Goal: Book appointment/travel/reservation

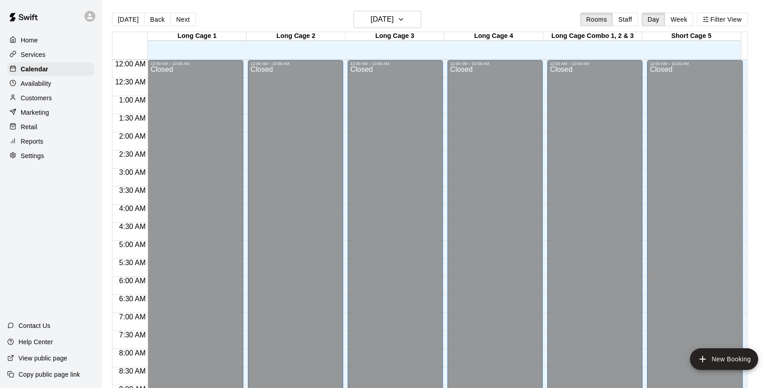
scroll to position [324, 0]
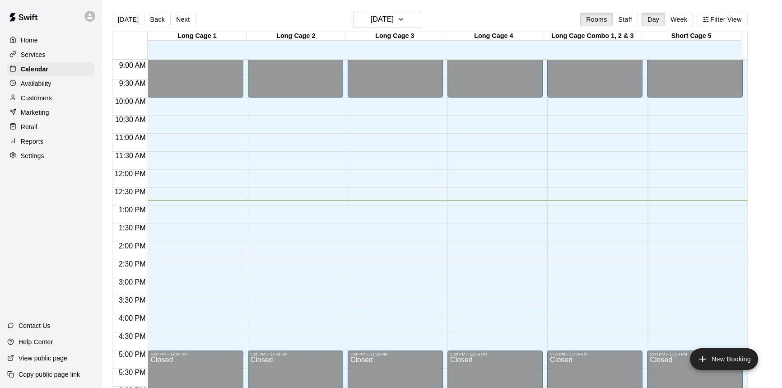
click at [755, 190] on div "[DATE] Back [DATE][DATE] Rooms Staff Day Week Filter View Long Cage 1 17 Sun Lo…" at bounding box center [430, 205] width 650 height 388
click at [773, 218] on main "[DATE] Back [DATE][DATE] Rooms Staff Day Week Filter View Long Cage 1 17 Sun Lo…" at bounding box center [442, 205] width 674 height 388
drag, startPoint x: 776, startPoint y: 377, endPoint x: 763, endPoint y: 172, distance: 205.5
click at [763, 172] on main "[DATE] Back [DATE][DATE] Rooms Staff Day Week Filter View Long Cage 1 17 Sun Lo…" at bounding box center [442, 205] width 674 height 388
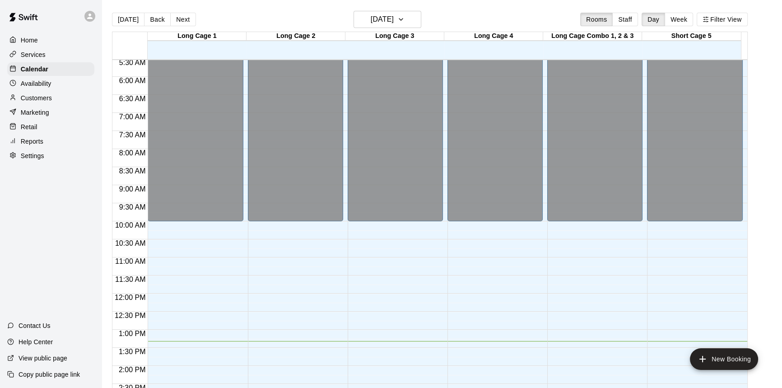
scroll to position [36, 0]
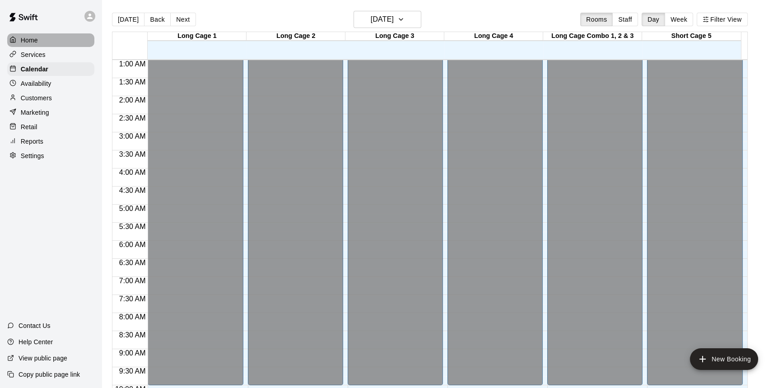
click at [29, 41] on p "Home" at bounding box center [29, 40] width 17 height 9
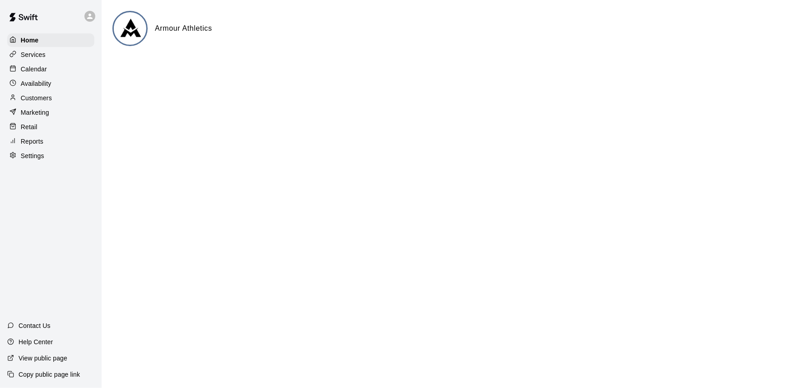
click at [67, 59] on div "Services" at bounding box center [50, 55] width 87 height 14
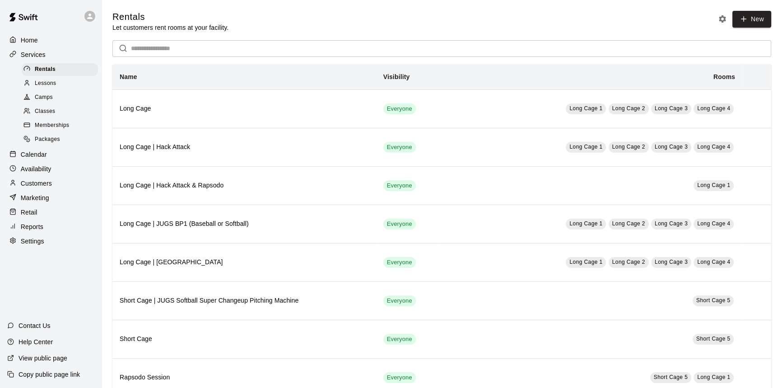
click at [60, 154] on div "Calendar" at bounding box center [50, 155] width 87 height 14
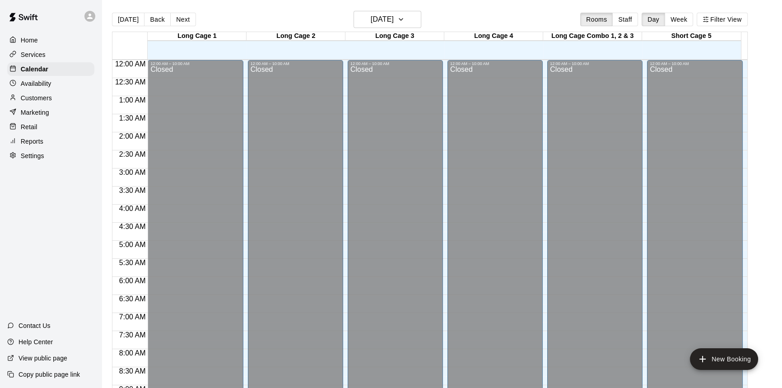
click at [0, 232] on div "Home Services Calendar Availability Customers Marketing Retail Reports Settings…" at bounding box center [51, 194] width 102 height 388
click at [403, 19] on icon "button" at bounding box center [401, 20] width 4 height 2
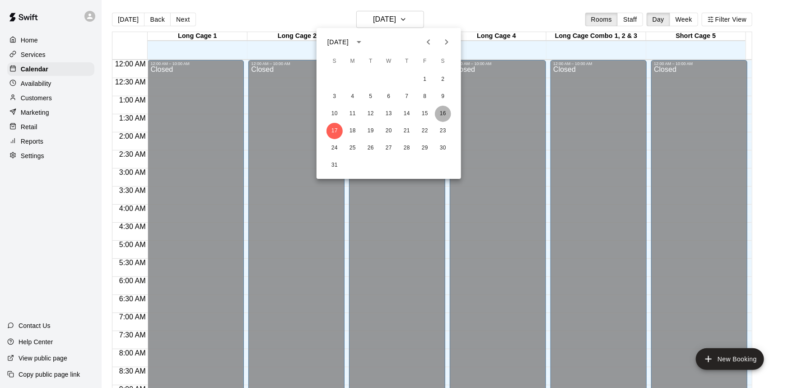
click at [443, 111] on button "16" at bounding box center [443, 114] width 16 height 16
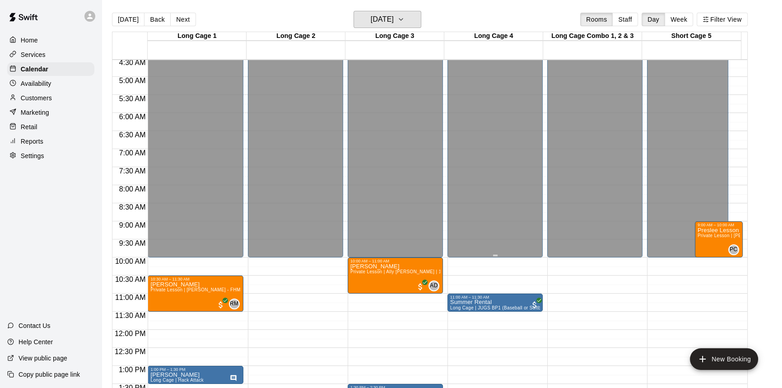
scroll to position [205, 0]
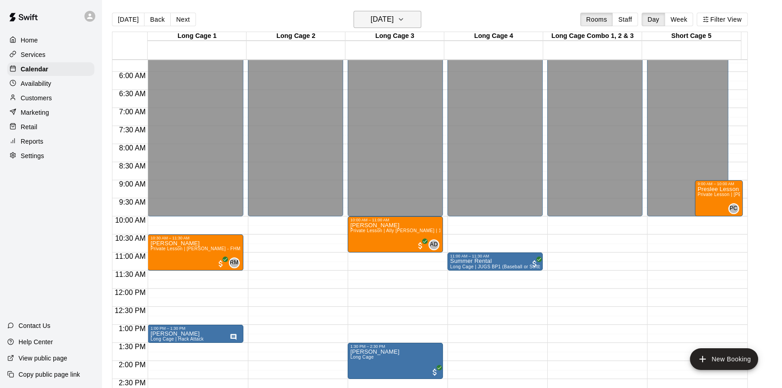
click at [394, 19] on h6 "[DATE]" at bounding box center [382, 19] width 23 height 13
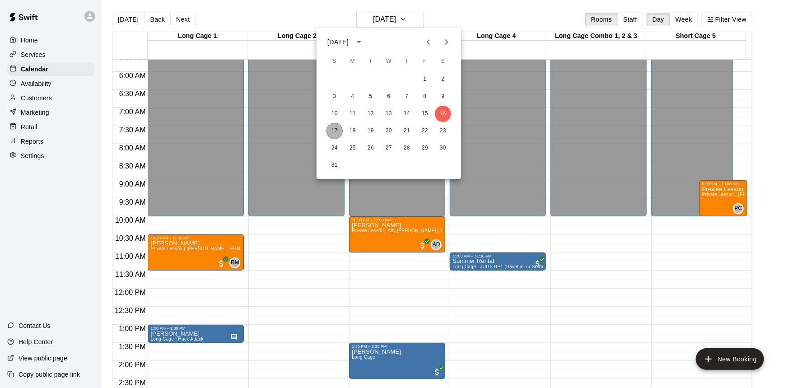
click at [336, 133] on button "17" at bounding box center [335, 131] width 16 height 16
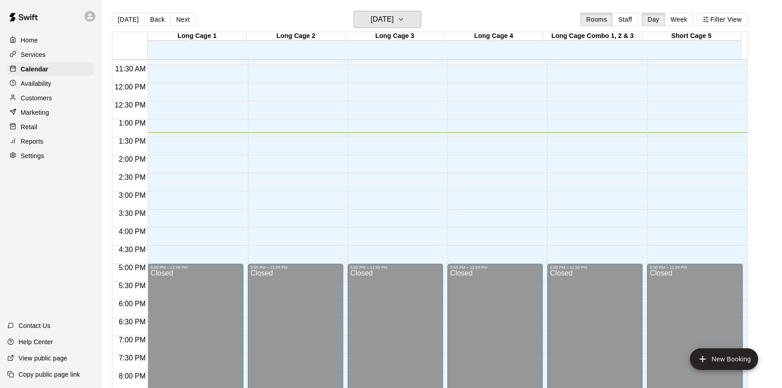
scroll to position [370, 0]
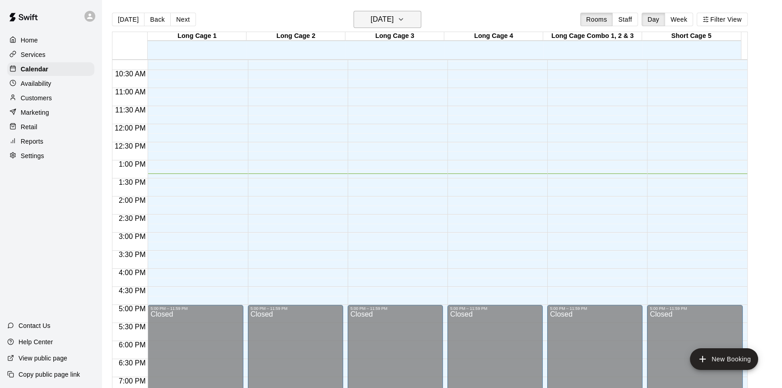
click at [394, 19] on h6 "[DATE]" at bounding box center [382, 19] width 23 height 13
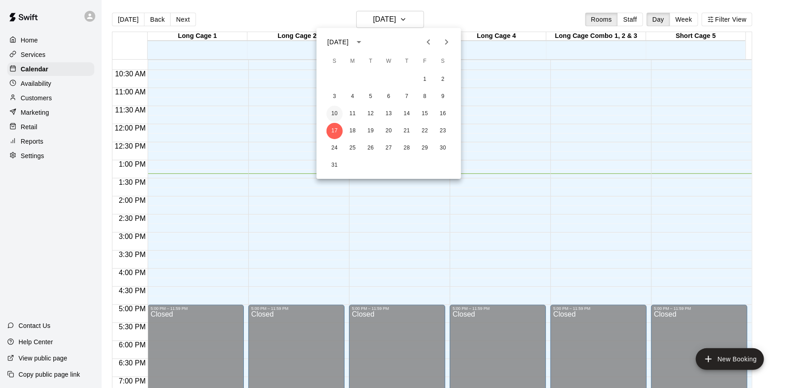
click at [334, 117] on button "10" at bounding box center [335, 114] width 16 height 16
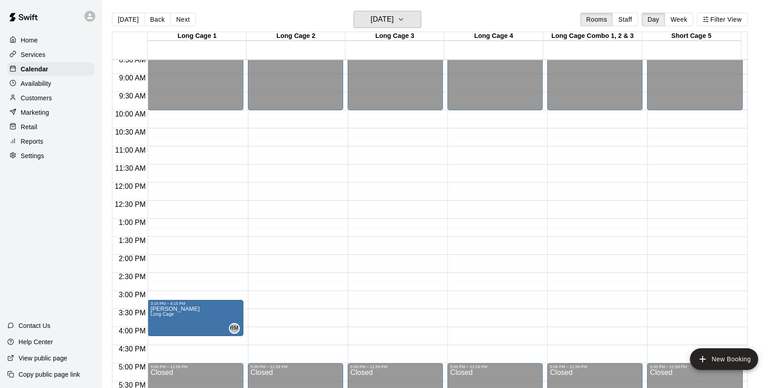
scroll to position [287, 0]
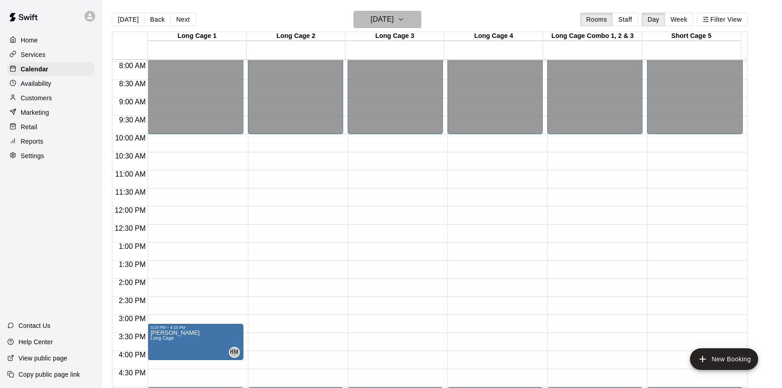
click at [420, 20] on button "[DATE]" at bounding box center [388, 19] width 68 height 17
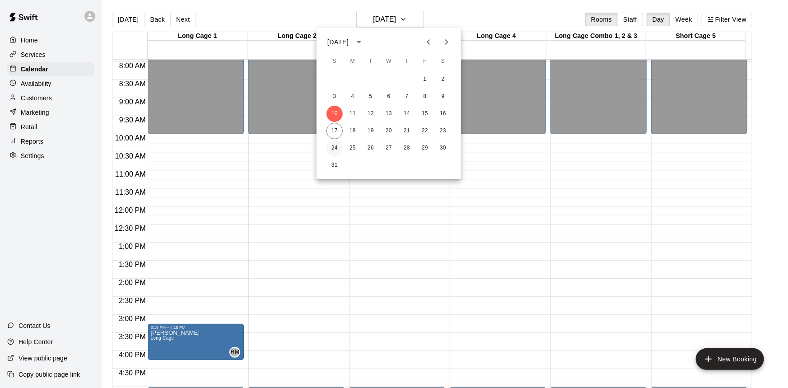
click at [339, 149] on button "24" at bounding box center [335, 148] width 16 height 16
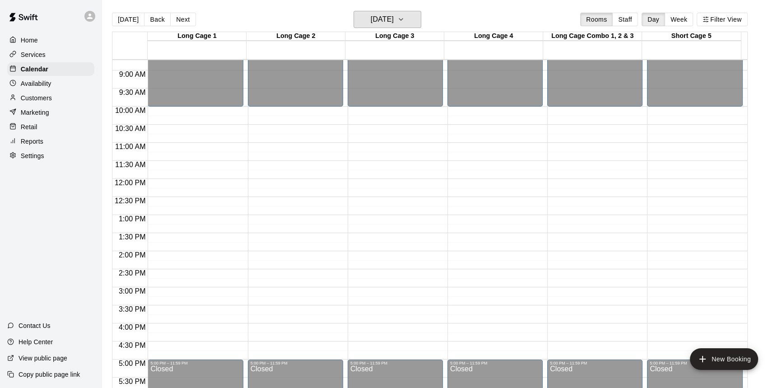
scroll to position [328, 0]
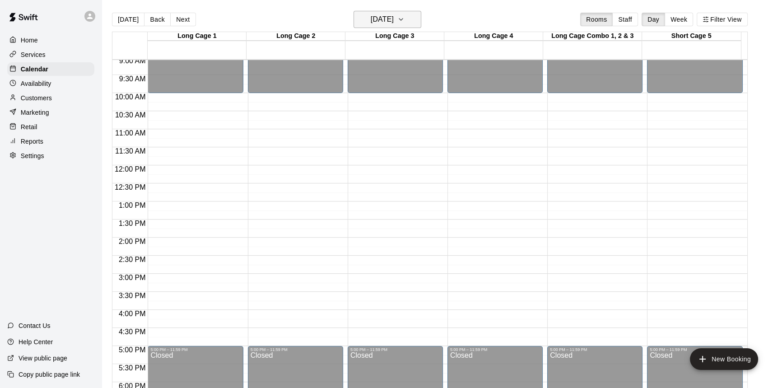
click at [405, 22] on icon "button" at bounding box center [401, 19] width 7 height 11
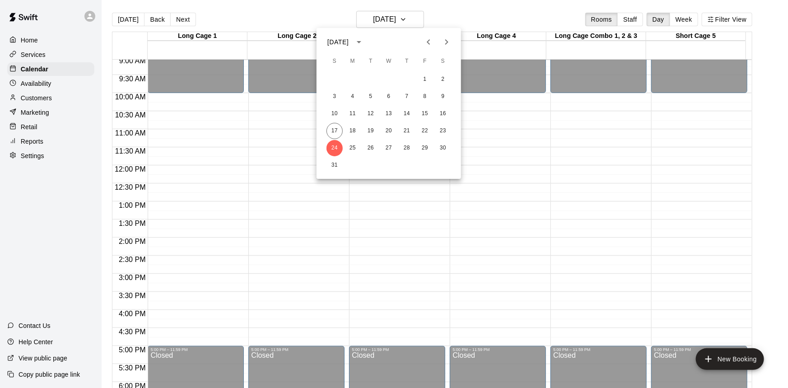
click at [485, 18] on div at bounding box center [394, 194] width 788 height 388
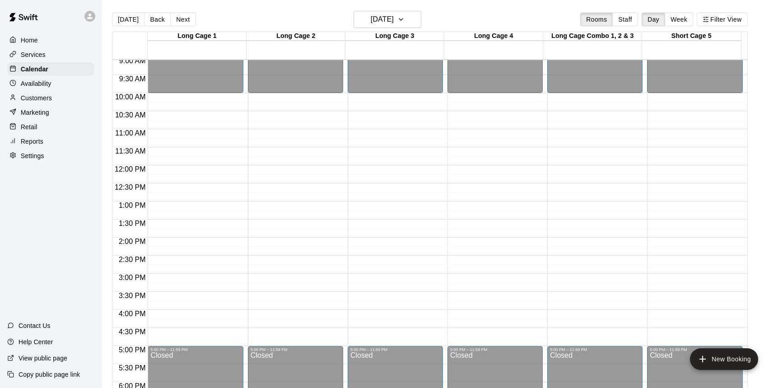
click at [756, 30] on main "[DATE] Back [DATE][DATE] Rooms Staff Day Week Filter View Long Cage 1 24 Sun Lo…" at bounding box center [442, 205] width 674 height 388
click at [758, 28] on main "[DATE] Back [DATE][DATE] Rooms Staff Day Week Filter View Long Cage 1 24 Sun Lo…" at bounding box center [442, 205] width 674 height 388
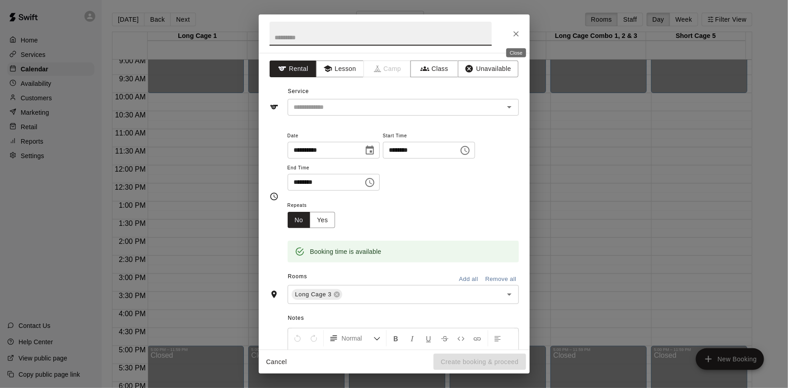
click at [513, 38] on button "Close" at bounding box center [516, 34] width 16 height 16
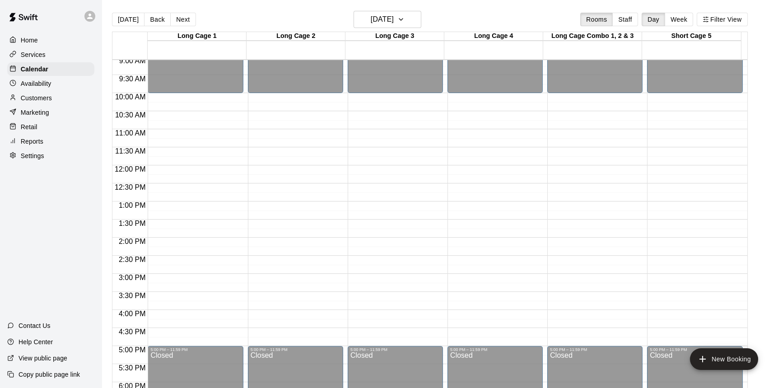
click at [525, 16] on div "[DATE] Back [DATE][DATE] Rooms Staff Day Week Filter View" at bounding box center [430, 21] width 636 height 21
click at [761, 135] on main "[DATE] Back [DATE][DATE] Rooms Staff Day Week Filter View Long Cage 1 24 Sun Lo…" at bounding box center [442, 205] width 674 height 388
drag, startPoint x: 191, startPoint y: 257, endPoint x: 192, endPoint y: 267, distance: 9.6
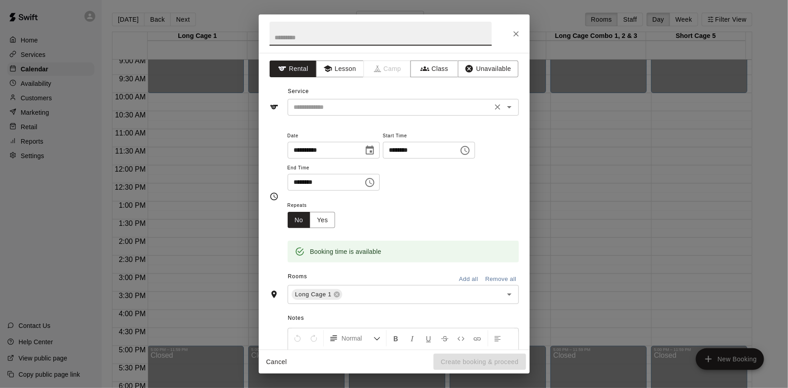
click at [415, 108] on input "text" at bounding box center [389, 107] width 199 height 11
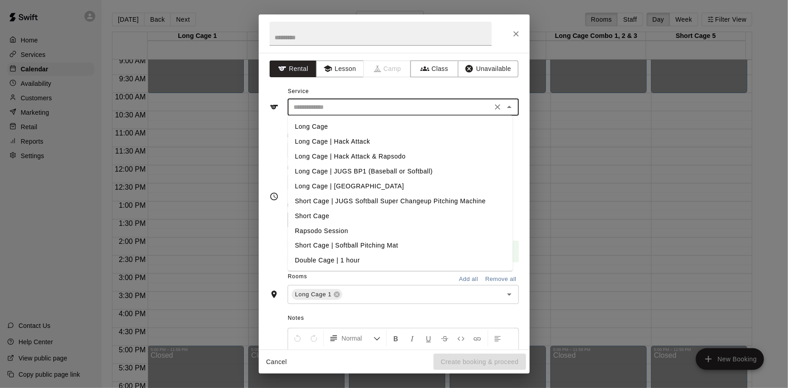
click at [369, 141] on li "Long Cage | Hack Attack" at bounding box center [400, 141] width 225 height 15
type input "**********"
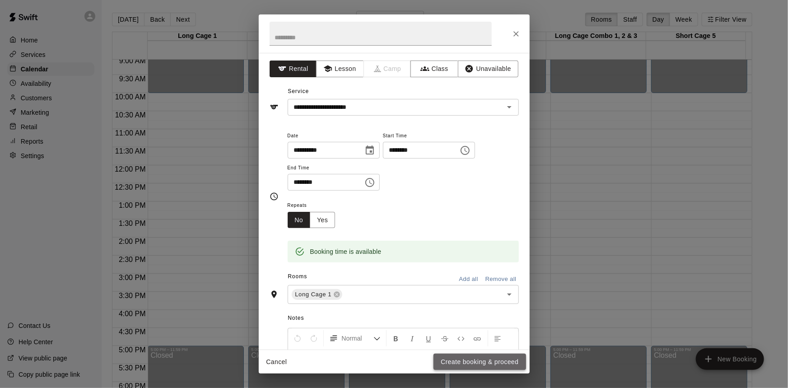
click at [482, 363] on button "Create booking & proceed" at bounding box center [480, 362] width 92 height 17
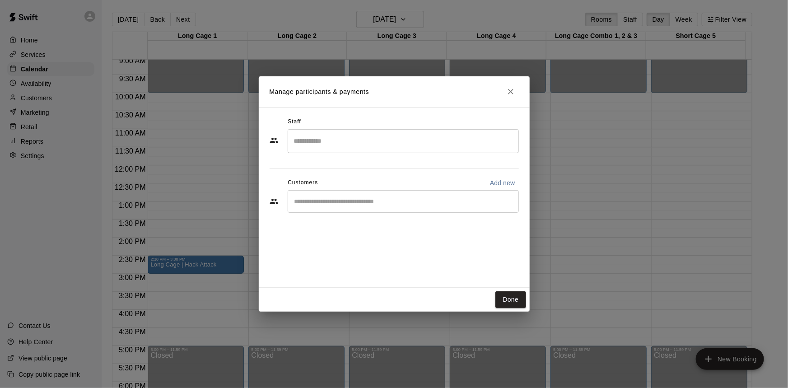
click at [358, 205] on div "​" at bounding box center [403, 201] width 231 height 23
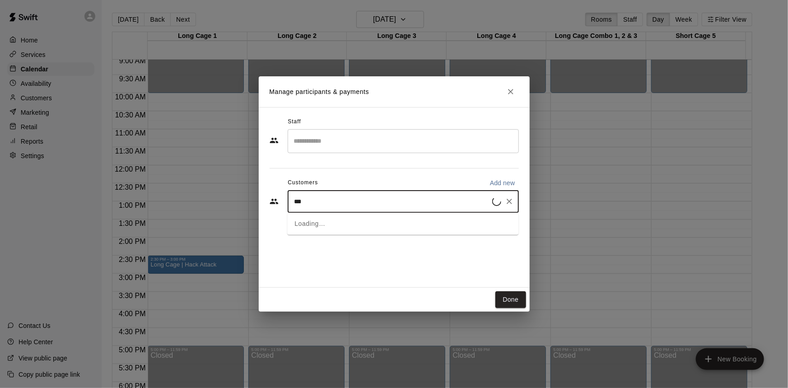
type input "****"
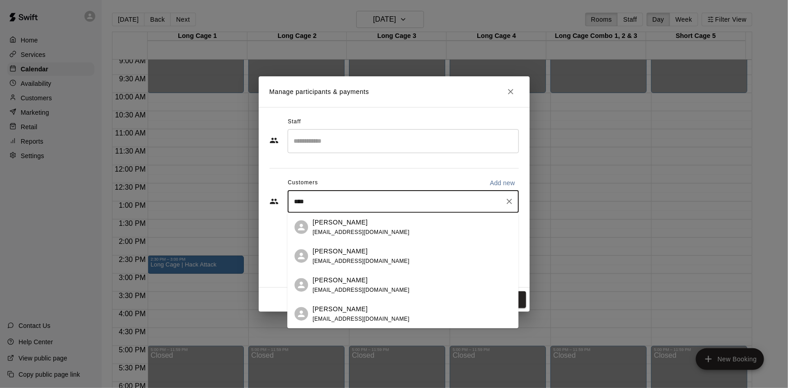
click at [388, 225] on div "[PERSON_NAME] [EMAIL_ADDRESS][DOMAIN_NAME]" at bounding box center [412, 226] width 199 height 19
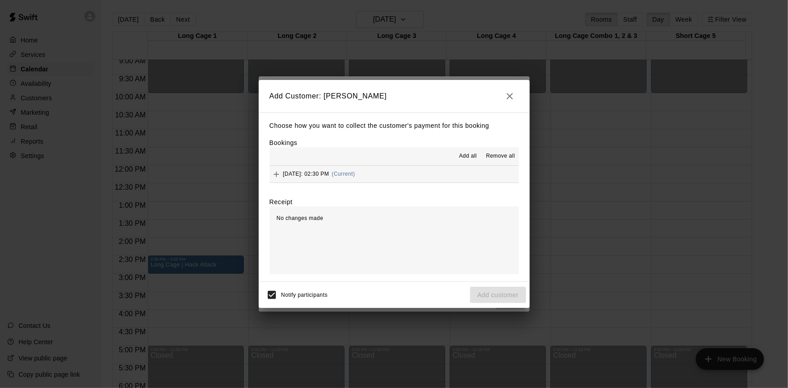
click at [393, 175] on button "[DATE]: 02:30 PM (Current)" at bounding box center [394, 174] width 249 height 17
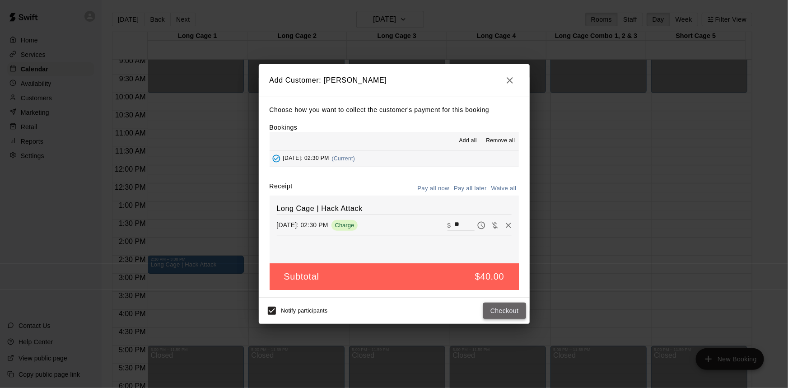
click at [503, 316] on button "Checkout" at bounding box center [504, 311] width 42 height 17
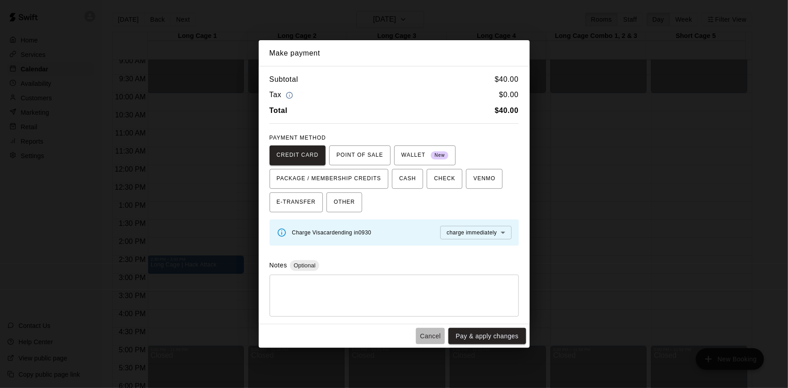
click at [436, 340] on button "Cancel" at bounding box center [430, 336] width 29 height 17
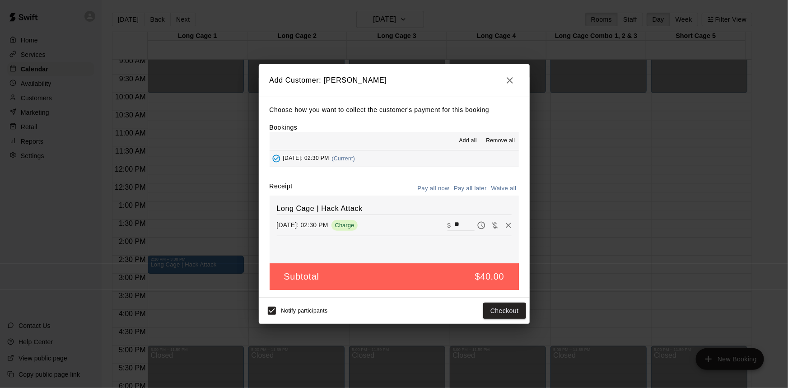
click at [512, 77] on icon "button" at bounding box center [510, 80] width 6 height 6
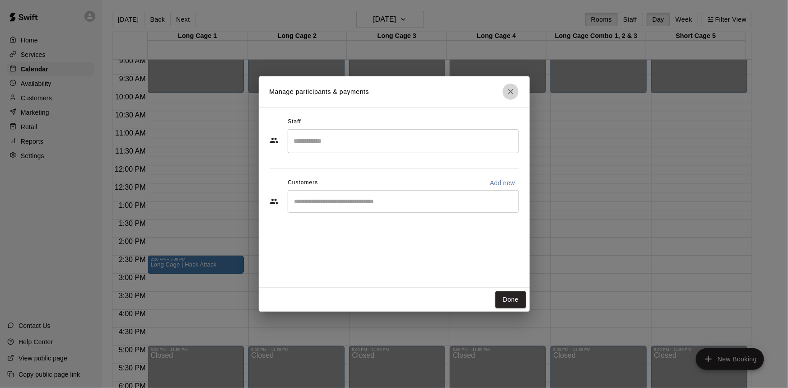
click at [511, 94] on icon "Close" at bounding box center [510, 91] width 9 height 9
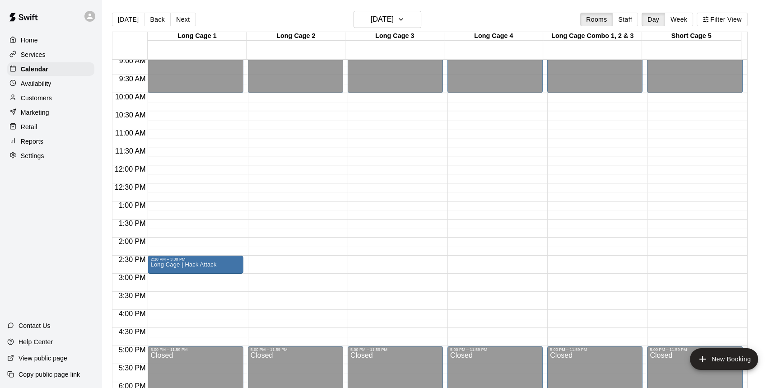
click at [43, 134] on div "Retail" at bounding box center [50, 127] width 87 height 14
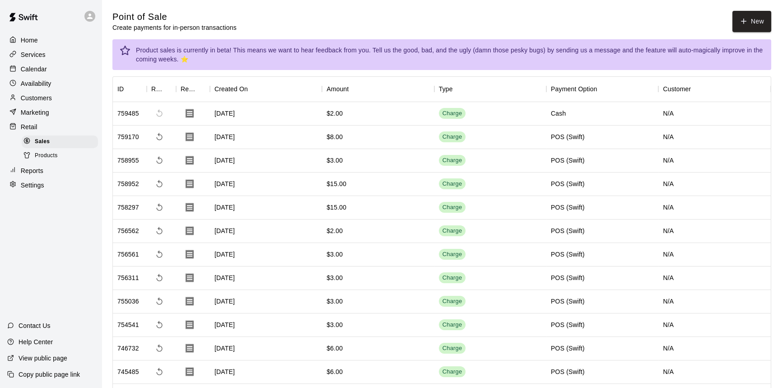
click at [61, 159] on div "Products" at bounding box center [60, 156] width 76 height 13
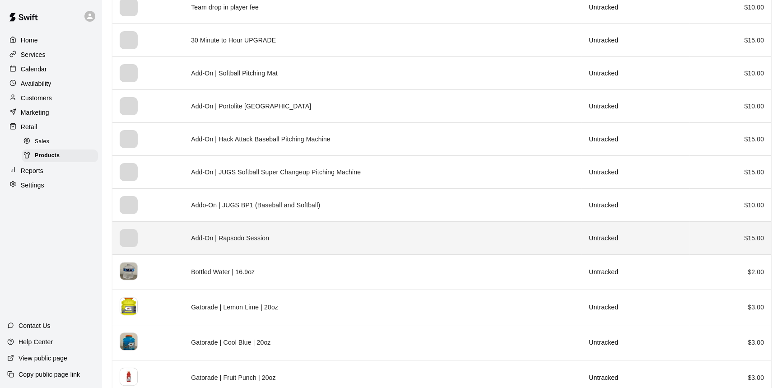
scroll to position [484, 0]
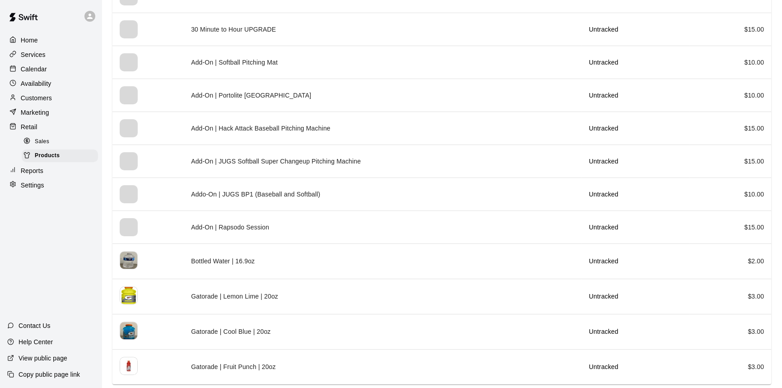
click at [45, 70] on p "Calendar" at bounding box center [34, 69] width 26 height 9
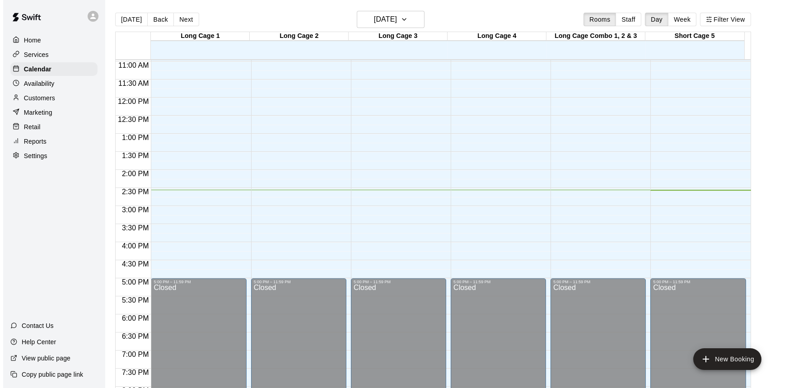
scroll to position [378, 0]
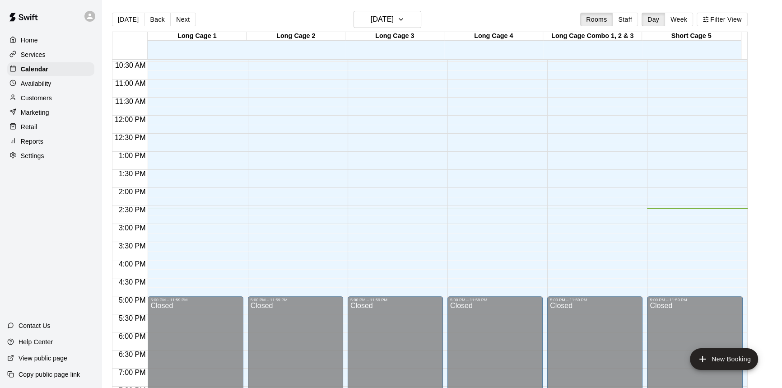
click at [228, 209] on div "12:00 AM – 10:00 AM Closed 5:00 PM – 11:59 PM Closed" at bounding box center [195, 115] width 95 height 867
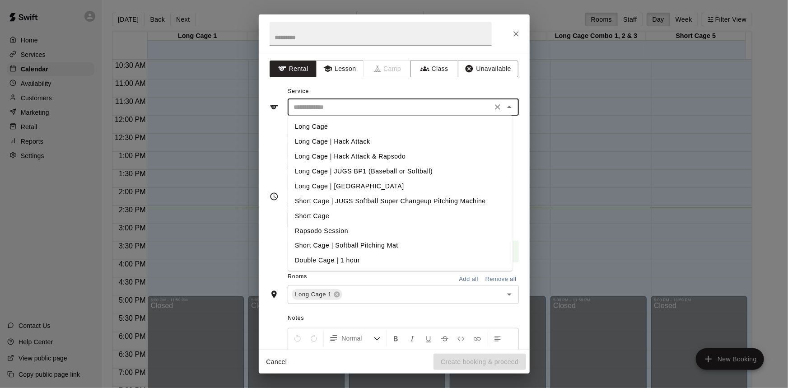
click at [370, 103] on input "text" at bounding box center [389, 107] width 199 height 11
click at [364, 144] on li "Long Cage | Hack Attack" at bounding box center [400, 141] width 225 height 15
type input "**********"
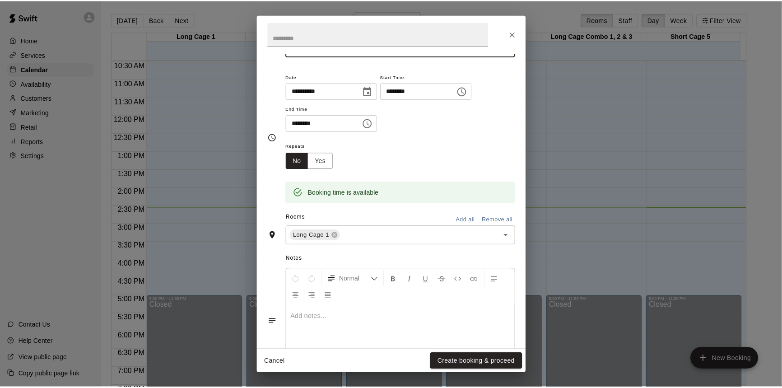
scroll to position [0, 0]
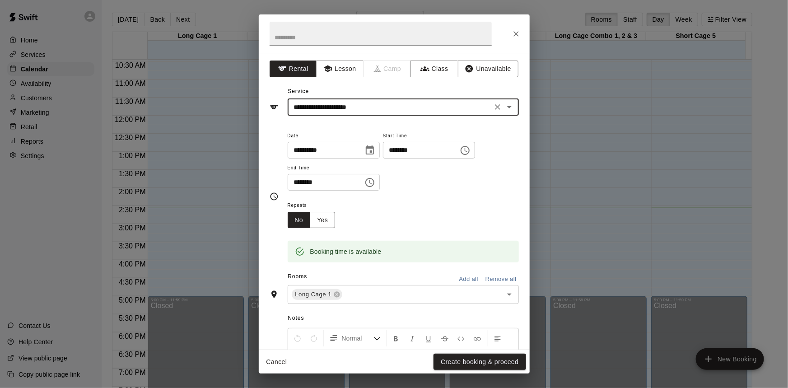
click at [473, 359] on button "Create booking & proceed" at bounding box center [480, 362] width 92 height 17
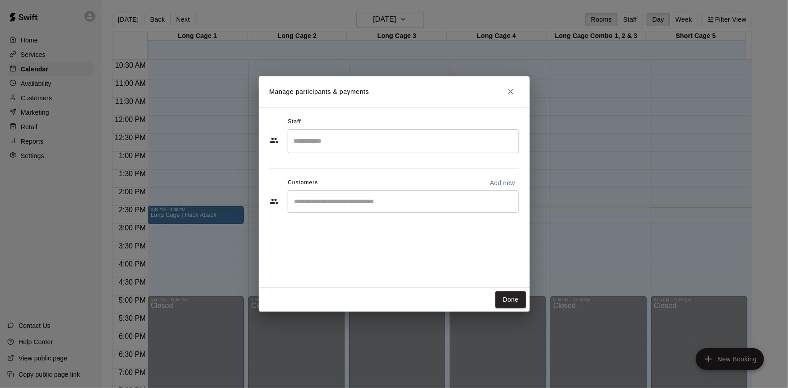
click at [394, 201] on input "Start typing to search customers..." at bounding box center [403, 201] width 223 height 9
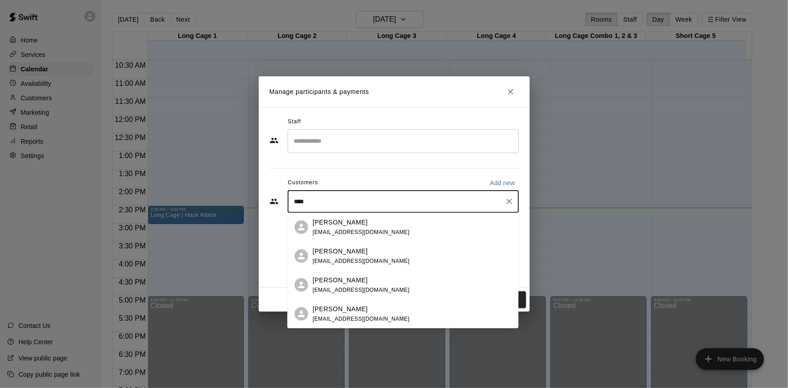
type input "*****"
click at [384, 234] on div "[PERSON_NAME] [EMAIL_ADDRESS][DOMAIN_NAME]" at bounding box center [412, 226] width 199 height 19
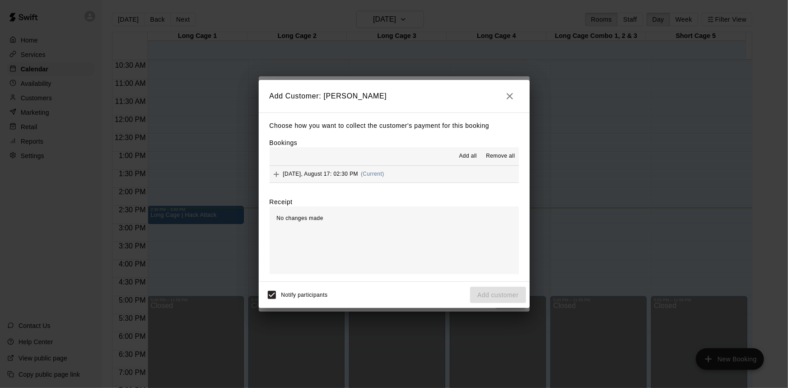
click at [397, 173] on button "[DATE], August 17: 02:30 PM (Current)" at bounding box center [394, 174] width 249 height 17
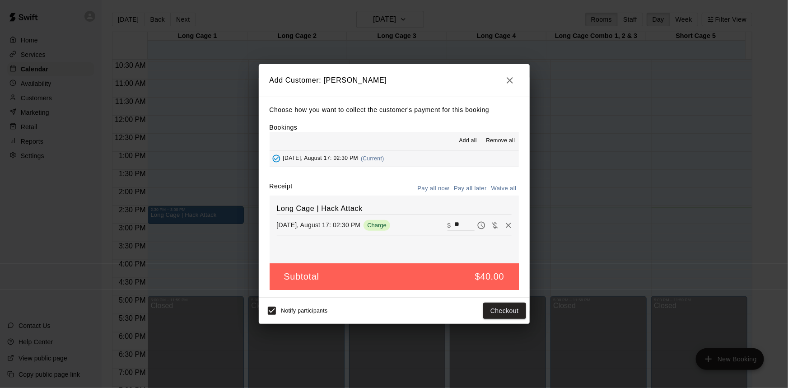
click at [457, 224] on input "**" at bounding box center [464, 226] width 20 height 12
type input "**"
click at [515, 311] on button "Checkout" at bounding box center [504, 311] width 42 height 17
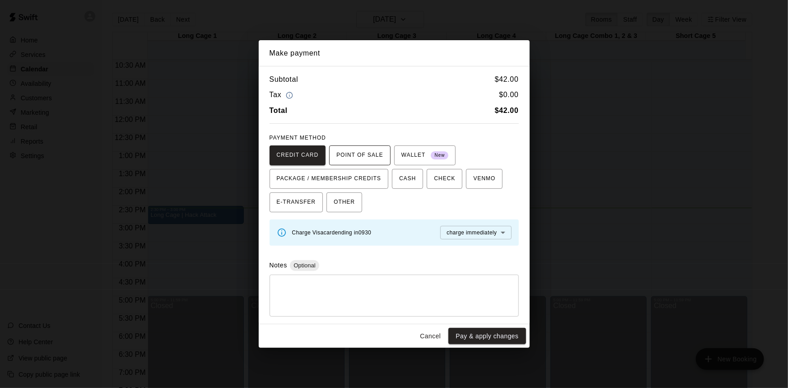
click at [366, 156] on span "POINT OF SALE" at bounding box center [360, 155] width 47 height 14
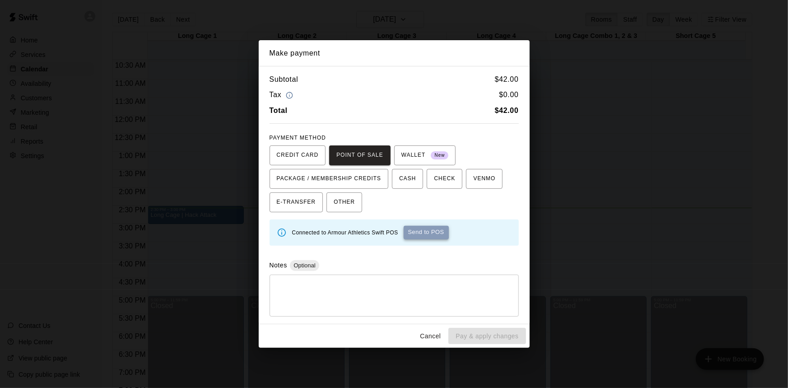
click at [429, 234] on button "Send to POS" at bounding box center [426, 233] width 45 height 14
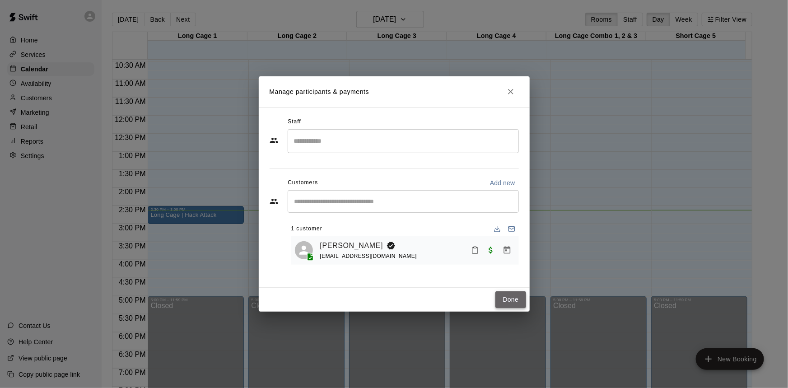
click at [511, 300] on button "Done" at bounding box center [511, 299] width 30 height 17
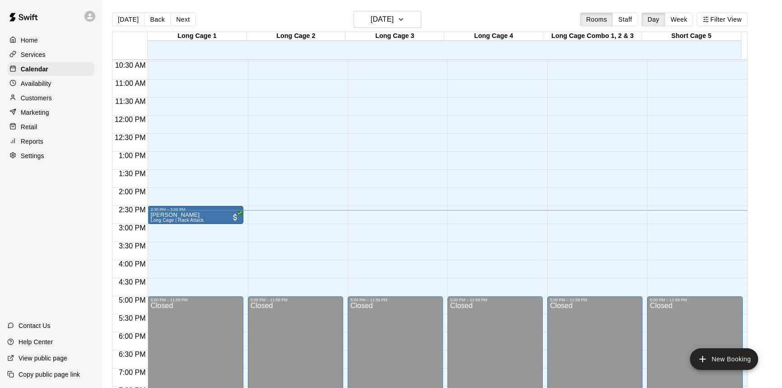
click at [33, 52] on p "Services" at bounding box center [33, 54] width 25 height 9
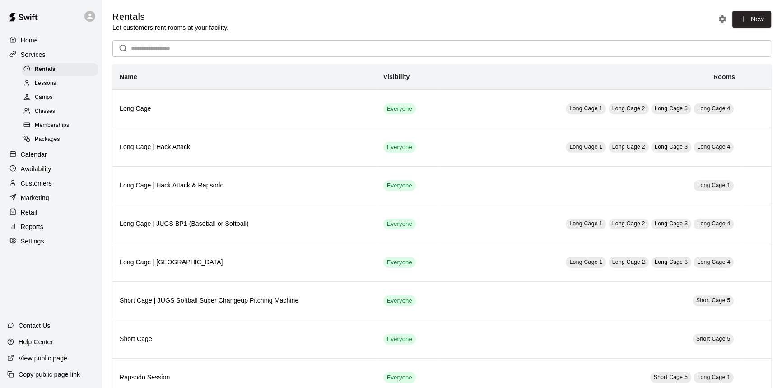
click at [62, 159] on div "Calendar" at bounding box center [50, 155] width 87 height 14
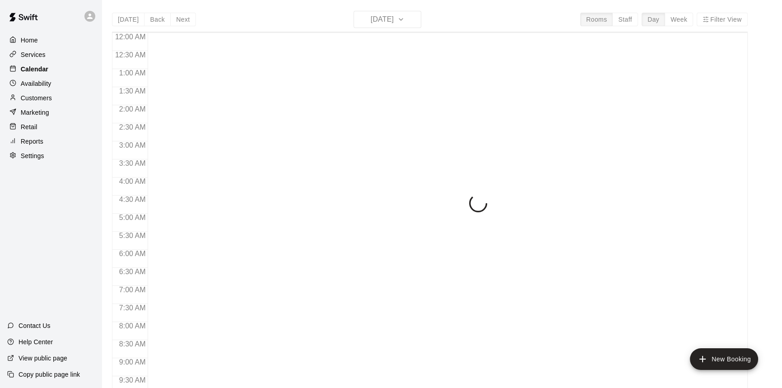
scroll to position [501, 0]
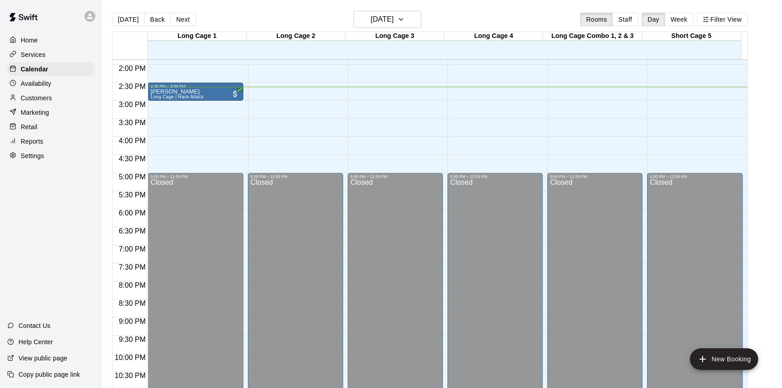
click at [48, 85] on p "Availability" at bounding box center [36, 83] width 31 height 9
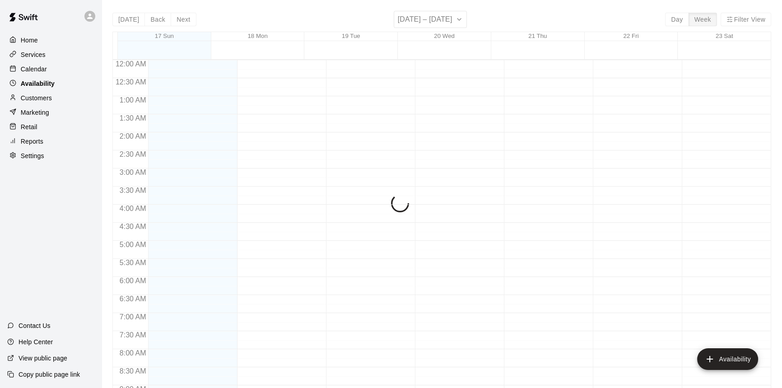
scroll to position [529, 0]
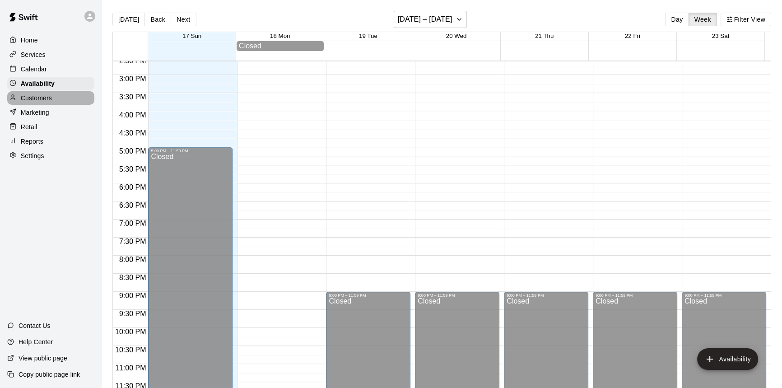
click at [51, 96] on p "Customers" at bounding box center [36, 98] width 31 height 9
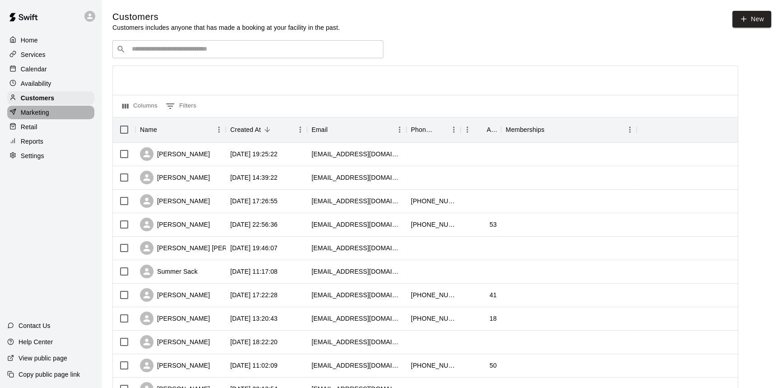
click at [51, 112] on div "Marketing" at bounding box center [50, 113] width 87 height 14
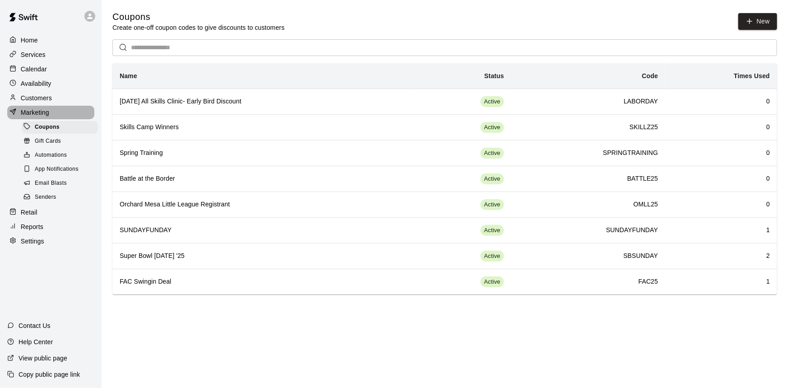
click at [45, 111] on p "Marketing" at bounding box center [35, 112] width 28 height 9
click at [30, 112] on p "Marketing" at bounding box center [35, 112] width 28 height 9
click at [33, 114] on p "Marketing" at bounding box center [35, 112] width 28 height 9
drag, startPoint x: 44, startPoint y: 212, endPoint x: 66, endPoint y: 197, distance: 26.5
click at [44, 213] on div "Retail" at bounding box center [50, 213] width 87 height 14
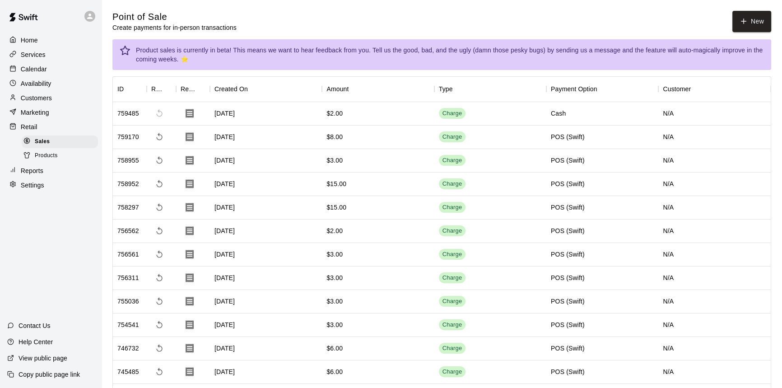
click at [55, 162] on div "Products" at bounding box center [60, 156] width 76 height 13
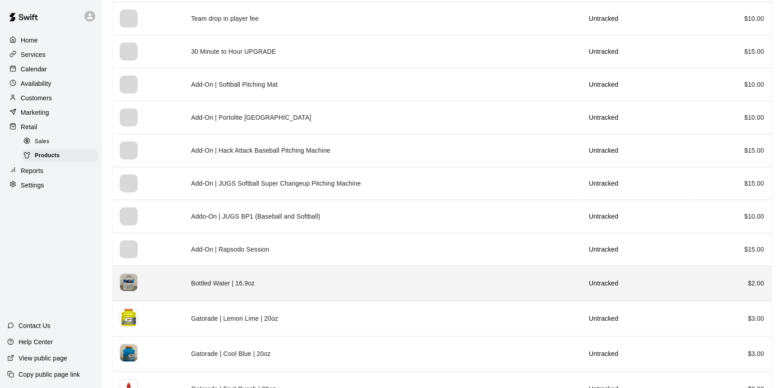
scroll to position [484, 0]
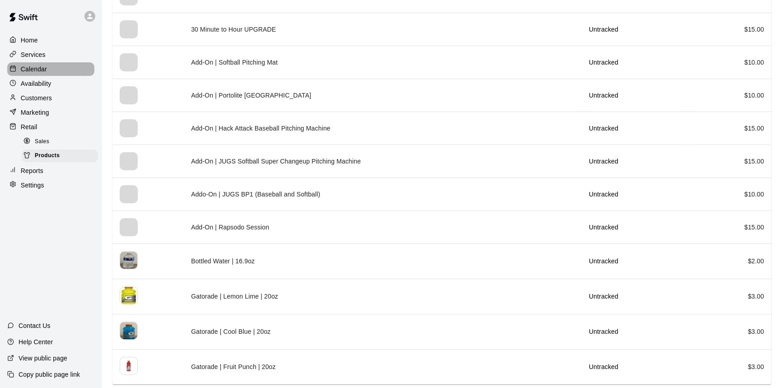
click at [47, 73] on p "Calendar" at bounding box center [34, 69] width 26 height 9
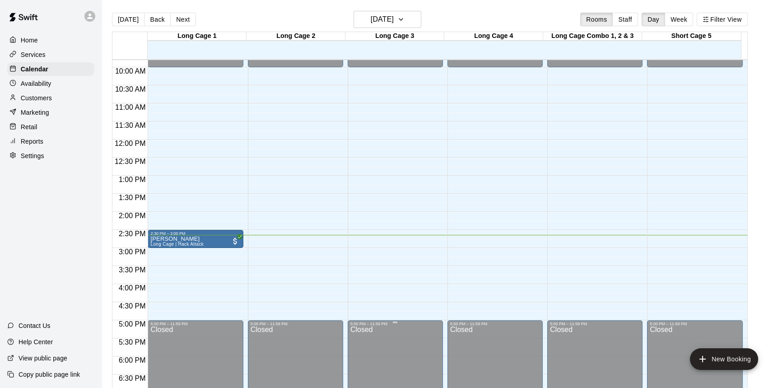
scroll to position [365, 0]
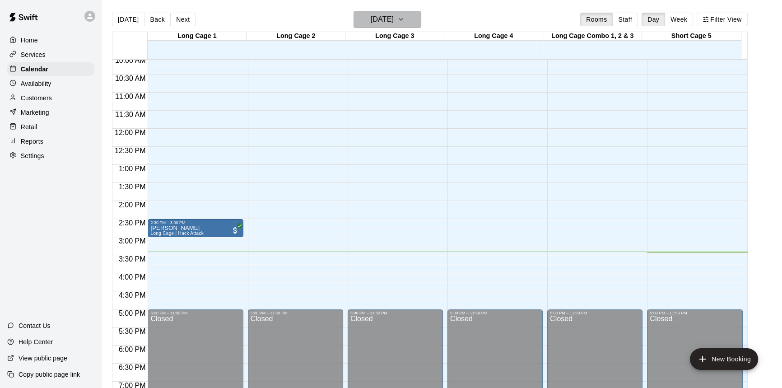
click at [405, 21] on icon "button" at bounding box center [401, 19] width 7 height 11
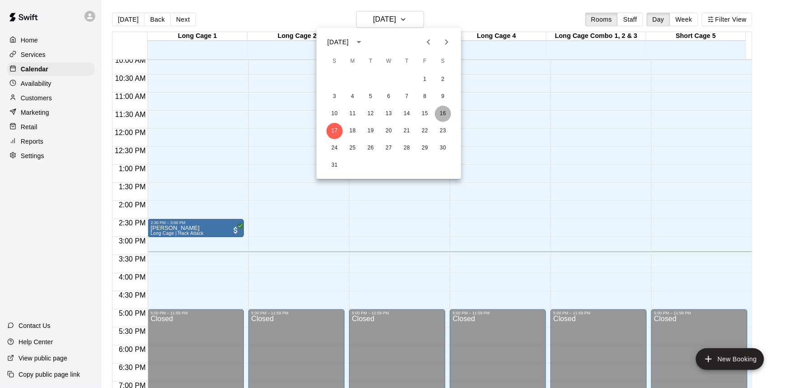
click at [446, 112] on button "16" at bounding box center [443, 114] width 16 height 16
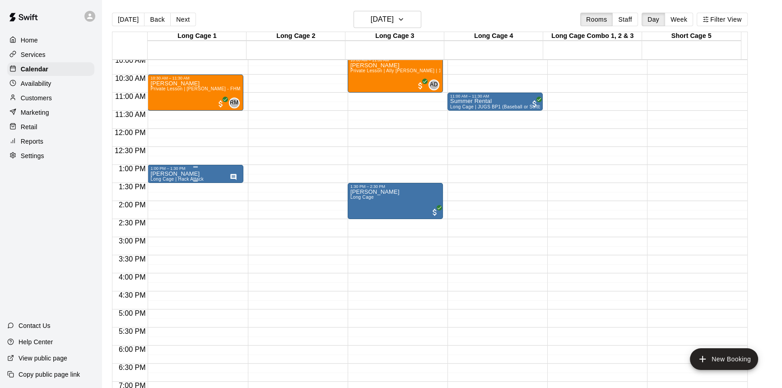
click at [216, 173] on div "[PERSON_NAME] Cage | Hack Attack" at bounding box center [195, 365] width 90 height 388
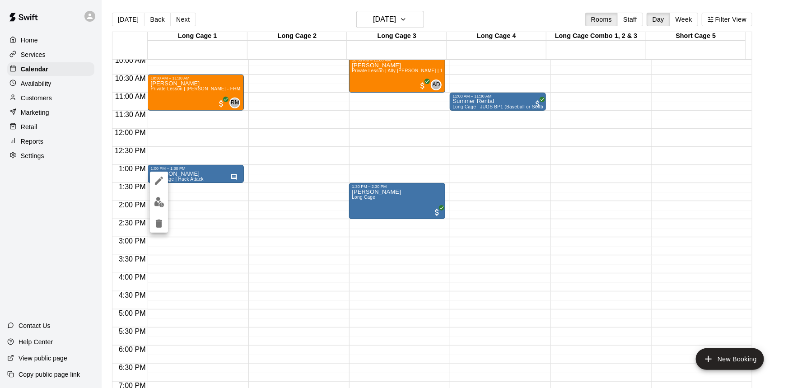
drag, startPoint x: 623, startPoint y: 156, endPoint x: 614, endPoint y: 142, distance: 16.9
click at [623, 153] on div at bounding box center [394, 194] width 788 height 388
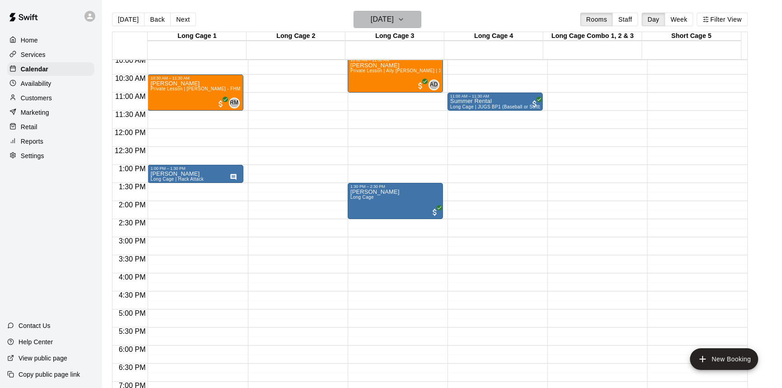
click at [411, 18] on button "[DATE]" at bounding box center [388, 19] width 68 height 17
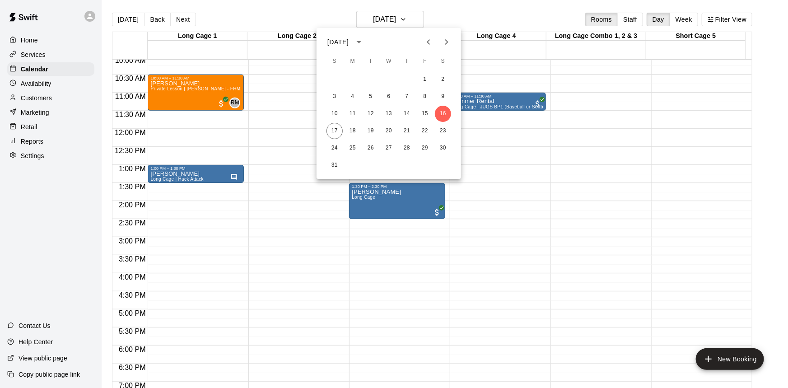
click at [581, 207] on div at bounding box center [394, 194] width 788 height 388
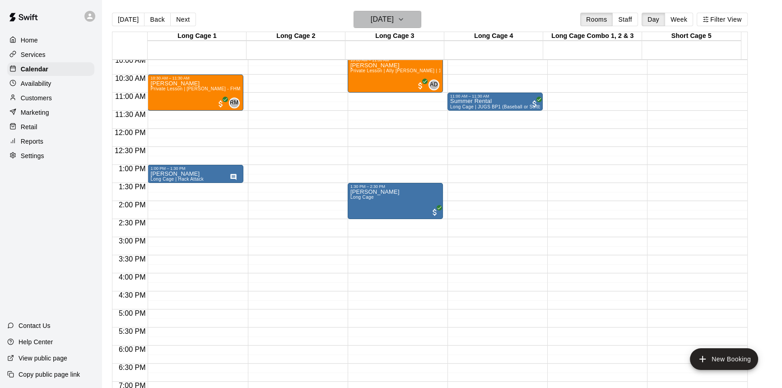
click at [387, 22] on h6 "[DATE]" at bounding box center [382, 19] width 23 height 13
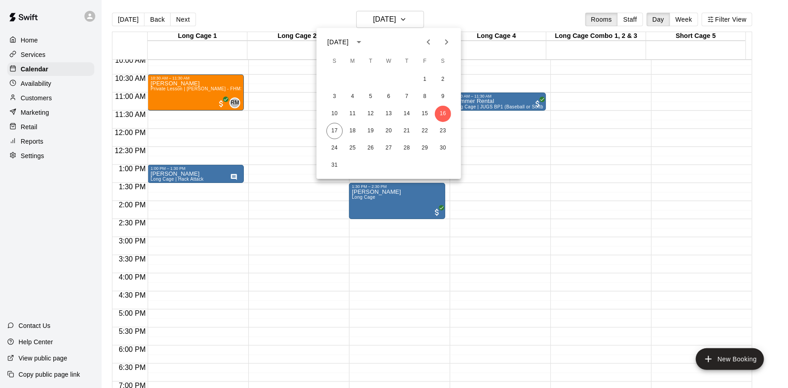
click at [587, 184] on div at bounding box center [394, 194] width 788 height 388
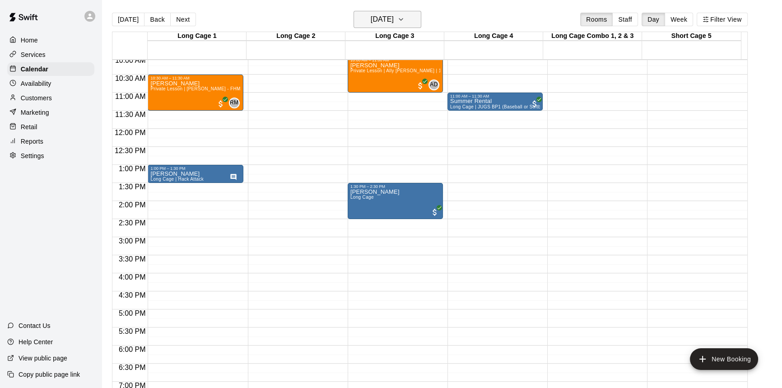
click at [405, 18] on icon "button" at bounding box center [401, 19] width 7 height 11
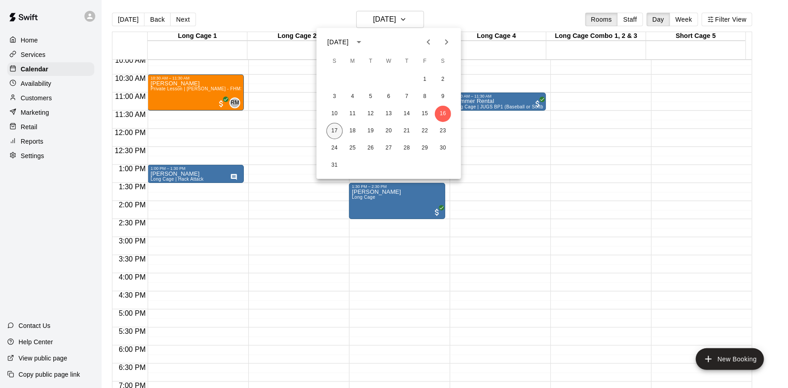
click at [337, 133] on button "17" at bounding box center [335, 131] width 16 height 16
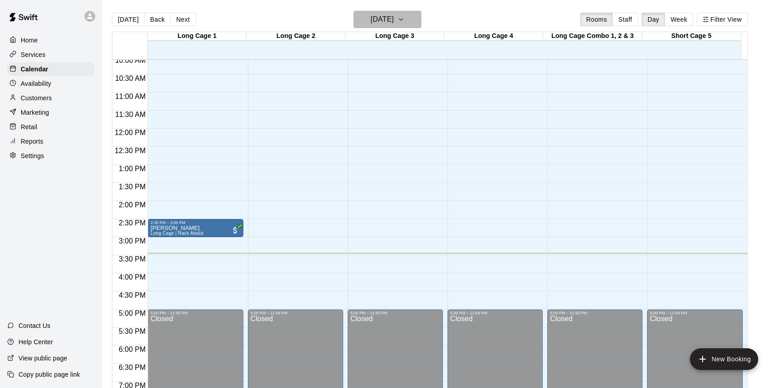
click at [411, 19] on button "[DATE]" at bounding box center [388, 19] width 68 height 17
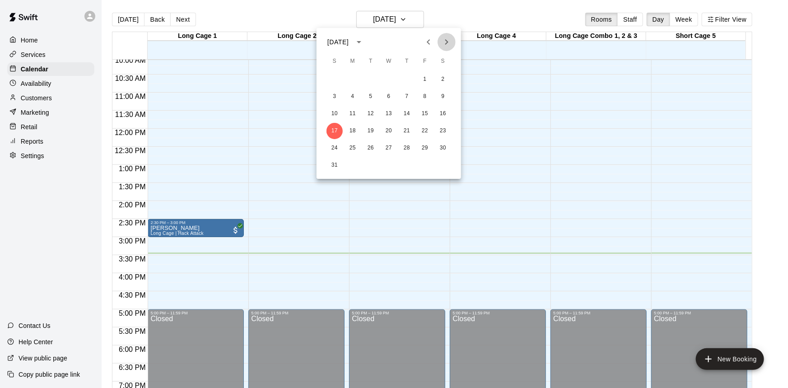
click at [444, 39] on icon "Next month" at bounding box center [446, 42] width 11 height 11
click at [431, 41] on icon "Previous month" at bounding box center [428, 42] width 11 height 11
click at [339, 94] on button "7" at bounding box center [335, 97] width 16 height 16
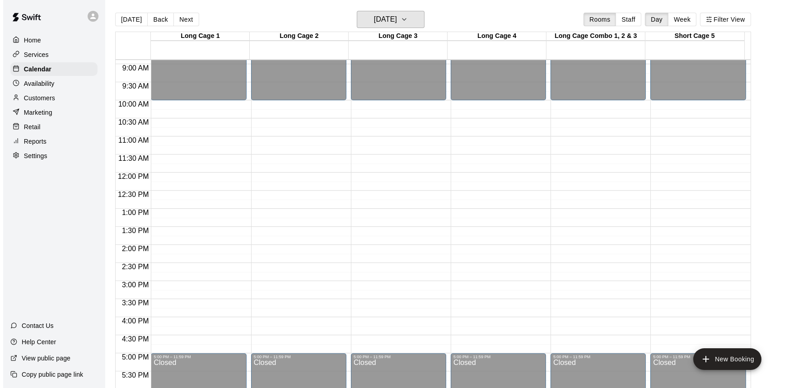
scroll to position [283, 0]
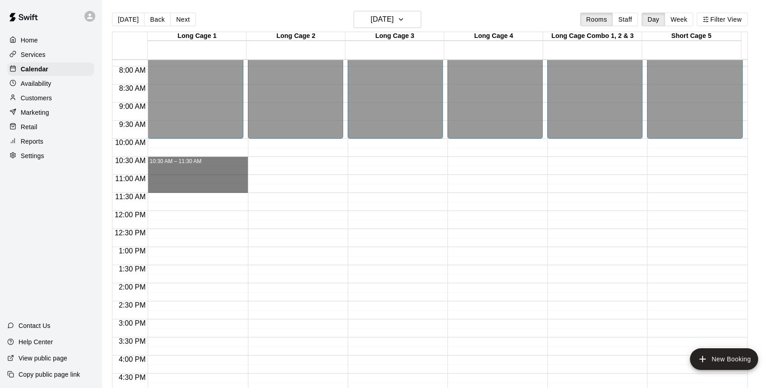
drag, startPoint x: 214, startPoint y: 161, endPoint x: 234, endPoint y: 188, distance: 34.2
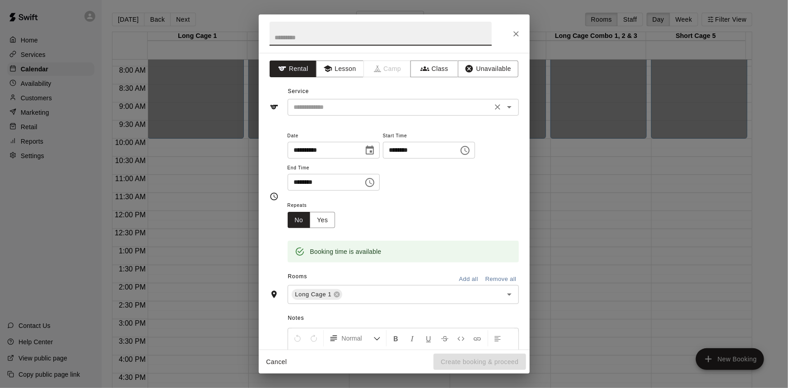
click at [411, 107] on input "text" at bounding box center [389, 107] width 199 height 11
click at [515, 37] on icon "Close" at bounding box center [516, 33] width 9 height 9
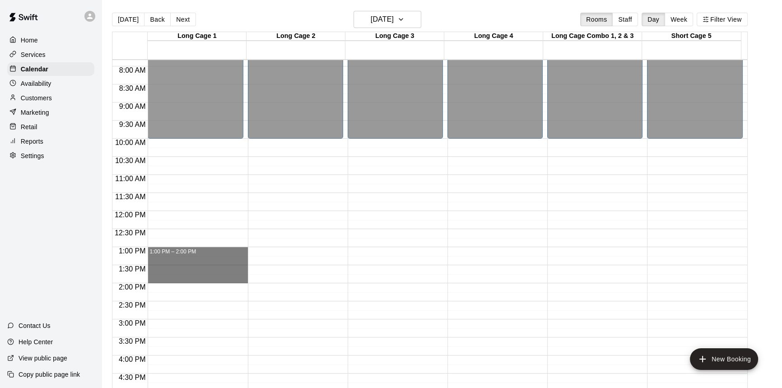
drag, startPoint x: 199, startPoint y: 252, endPoint x: 205, endPoint y: 278, distance: 27.3
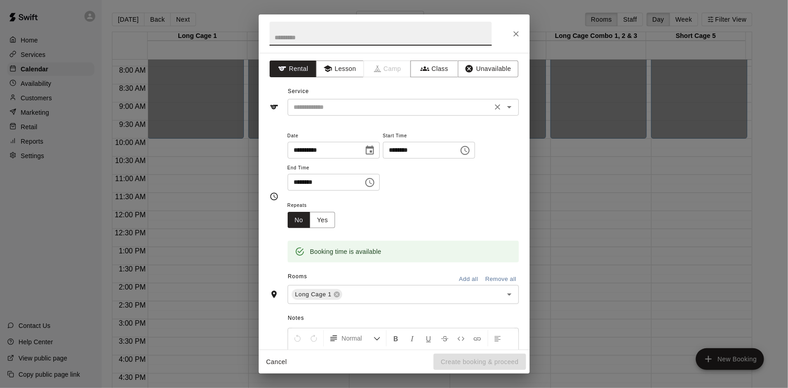
click at [341, 110] on input "text" at bounding box center [389, 107] width 199 height 11
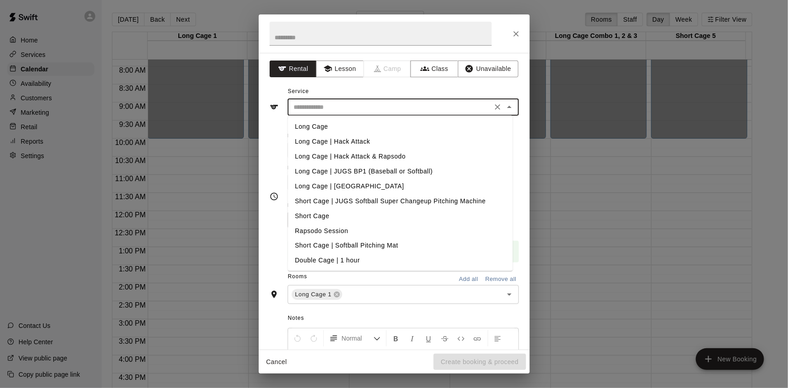
click at [361, 142] on li "Long Cage | Hack Attack" at bounding box center [400, 141] width 225 height 15
type input "**********"
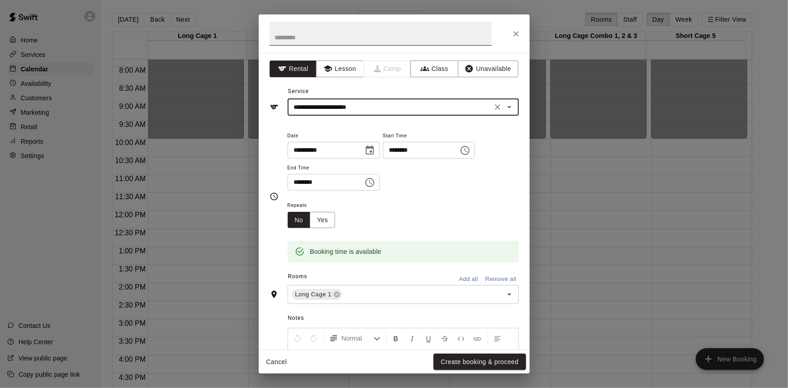
click at [326, 37] on input "text" at bounding box center [381, 34] width 222 height 24
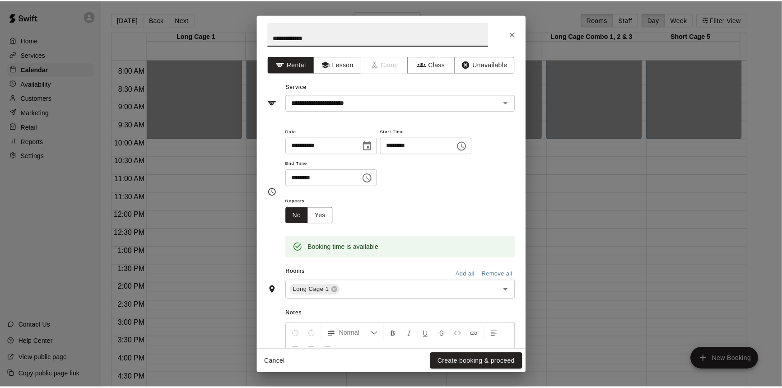
scroll to position [0, 0]
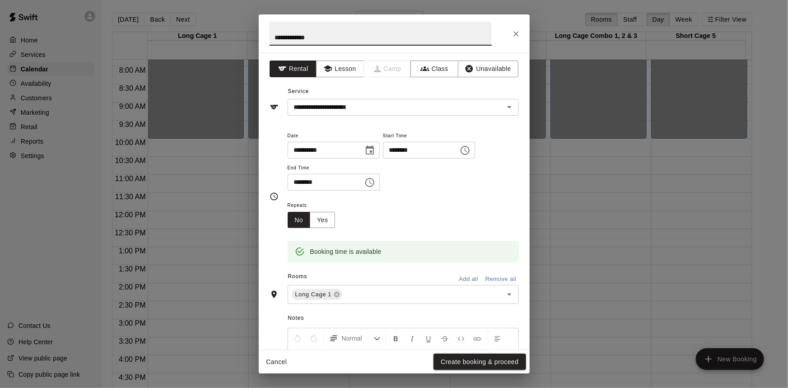
type input "**********"
click at [508, 356] on button "Create booking & proceed" at bounding box center [480, 362] width 92 height 17
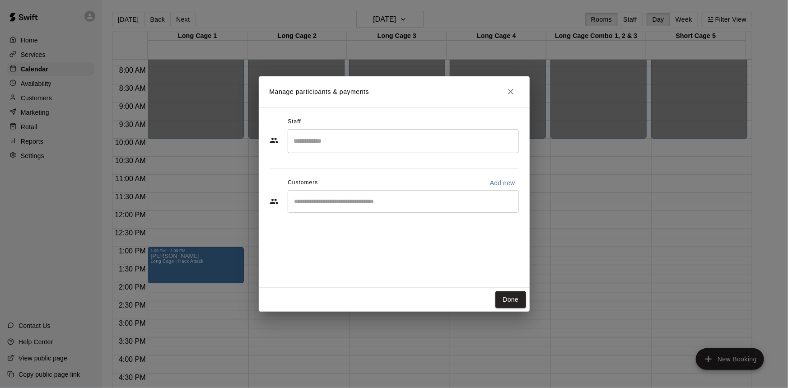
click at [323, 200] on input "Start typing to search customers..." at bounding box center [403, 201] width 223 height 9
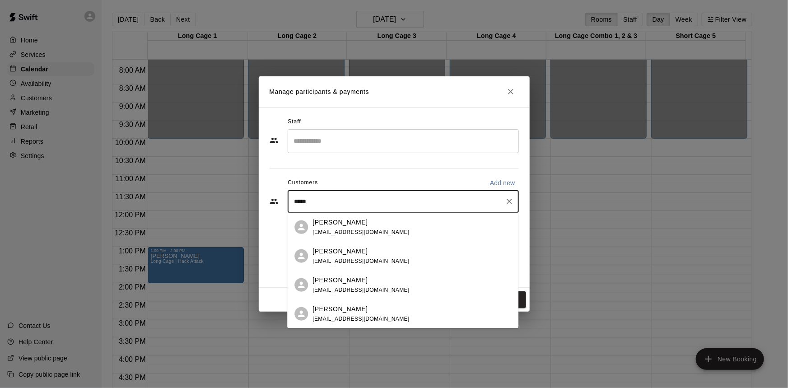
type input "*****"
click at [457, 171] on div "Staff ​ Customers Add new ***** ​" at bounding box center [394, 168] width 249 height 107
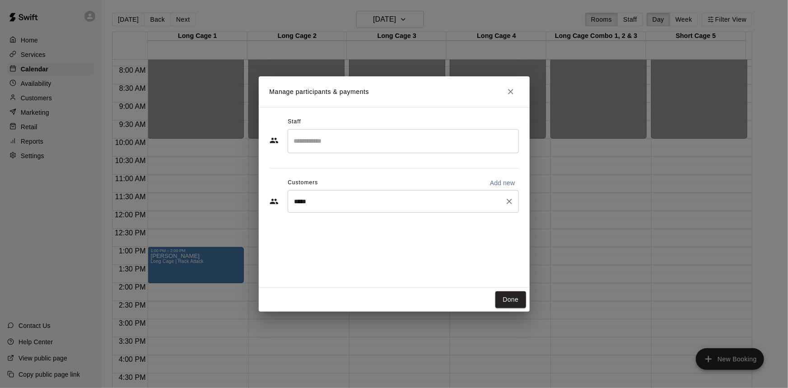
click at [511, 200] on icon "Clear" at bounding box center [509, 201] width 5 height 5
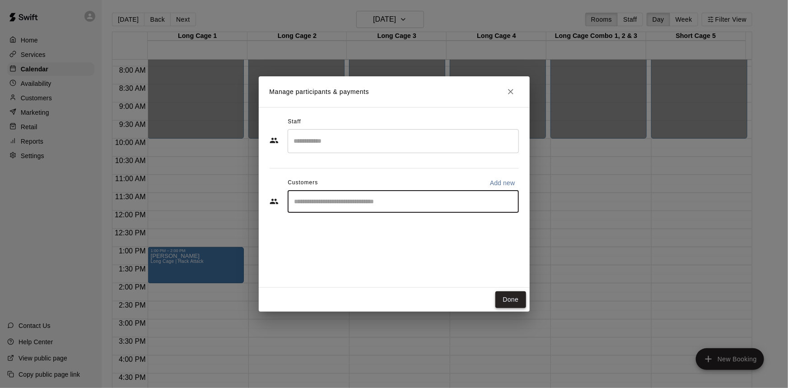
click at [516, 298] on button "Done" at bounding box center [511, 299] width 30 height 17
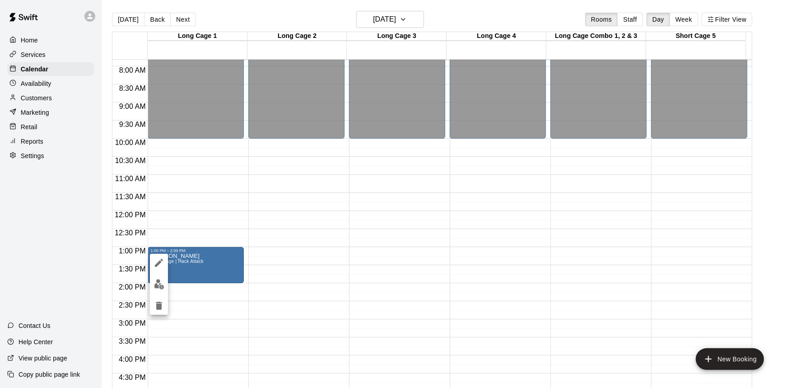
click at [764, 202] on div at bounding box center [394, 194] width 788 height 388
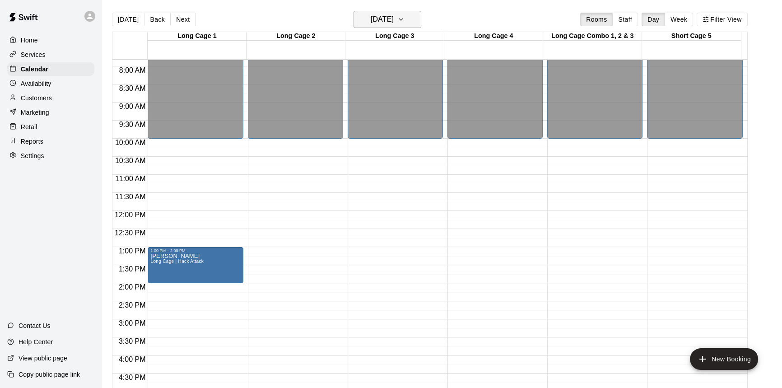
click at [394, 19] on h6 "[DATE]" at bounding box center [382, 19] width 23 height 13
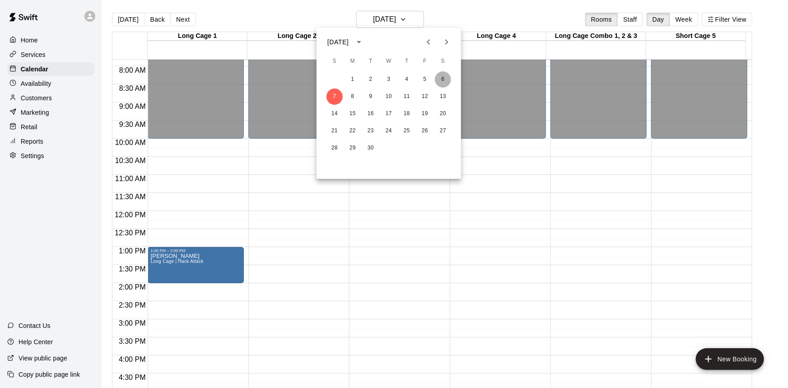
click at [441, 79] on button "6" at bounding box center [443, 79] width 16 height 16
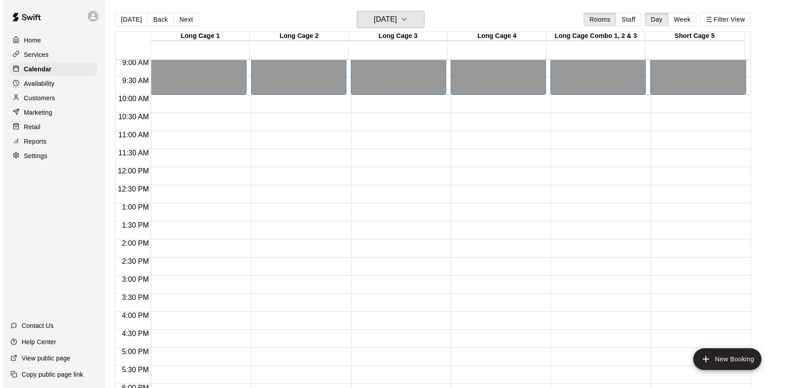
scroll to position [324, 0]
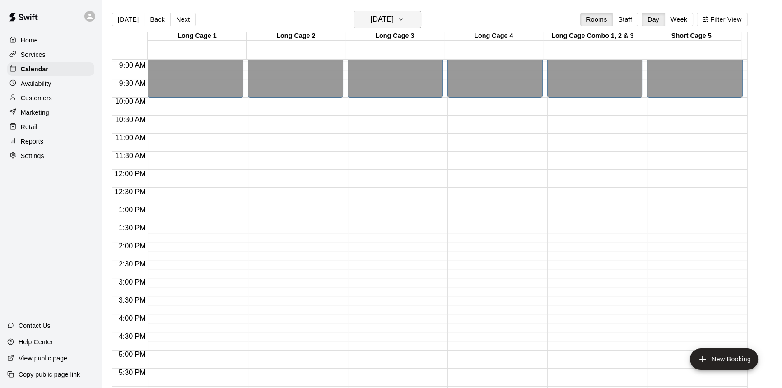
click at [394, 18] on h6 "[DATE]" at bounding box center [382, 19] width 23 height 13
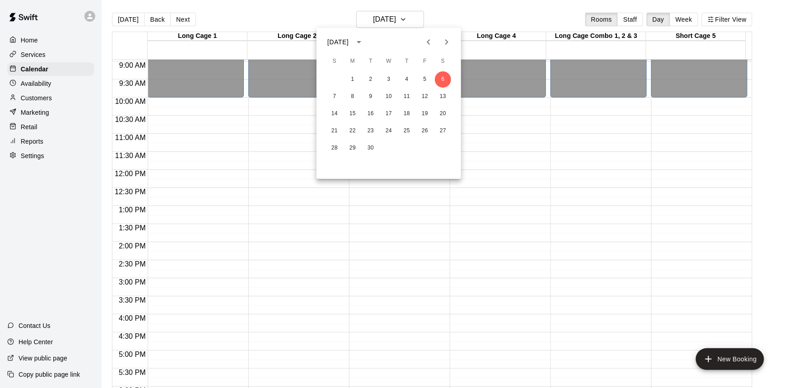
click at [430, 40] on icon "Previous month" at bounding box center [428, 42] width 11 height 11
click at [443, 40] on icon "Next month" at bounding box center [446, 42] width 11 height 11
click at [428, 38] on icon "Previous month" at bounding box center [428, 42] width 11 height 11
click at [338, 133] on button "17" at bounding box center [335, 131] width 16 height 16
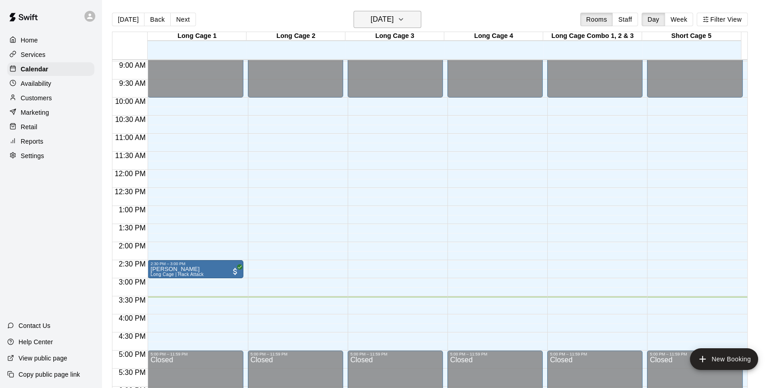
click at [394, 19] on h6 "[DATE]" at bounding box center [382, 19] width 23 height 13
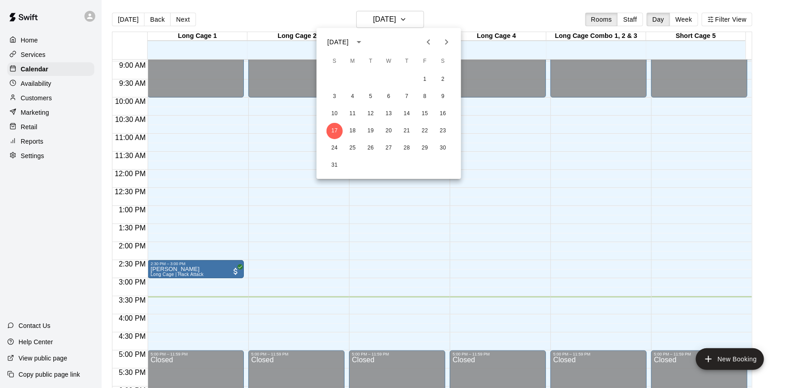
click at [253, 14] on div at bounding box center [394, 194] width 788 height 388
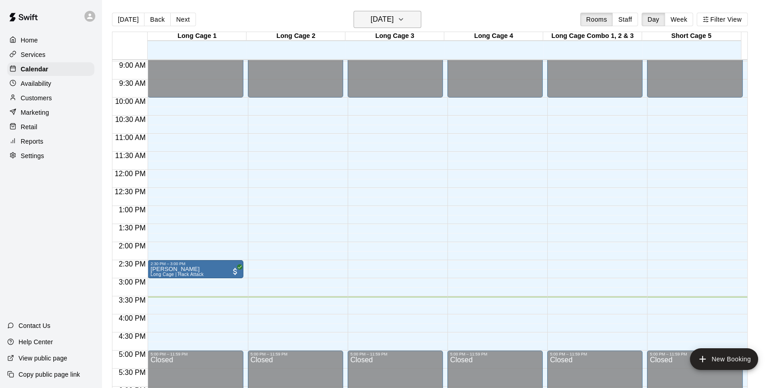
click at [394, 23] on h6 "[DATE]" at bounding box center [382, 19] width 23 height 13
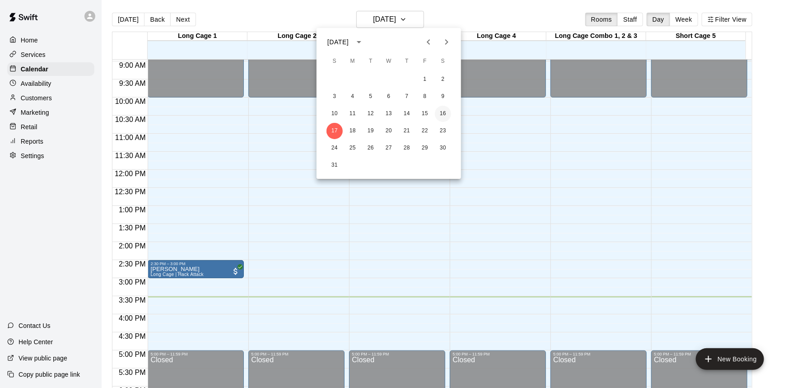
click at [443, 109] on button "16" at bounding box center [443, 114] width 16 height 16
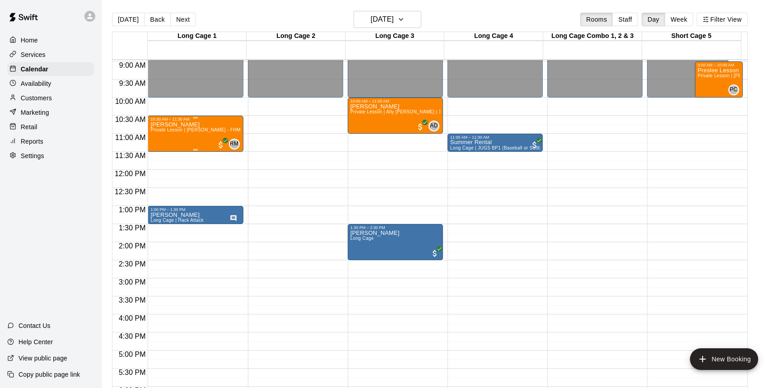
click at [219, 124] on div "[PERSON_NAME] Private Lesson | [PERSON_NAME] - FHMS | 1 hour" at bounding box center [195, 316] width 90 height 388
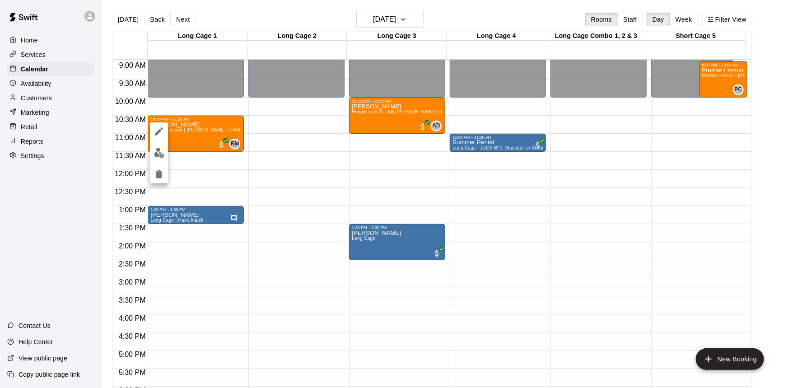
click at [390, 20] on div at bounding box center [394, 194] width 788 height 388
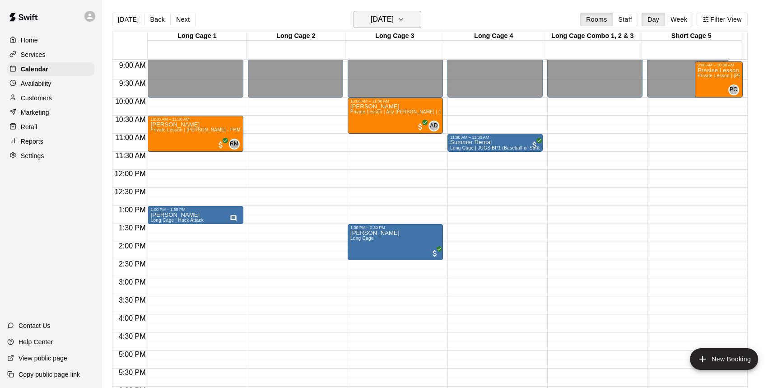
click at [394, 19] on h6 "[DATE]" at bounding box center [382, 19] width 23 height 13
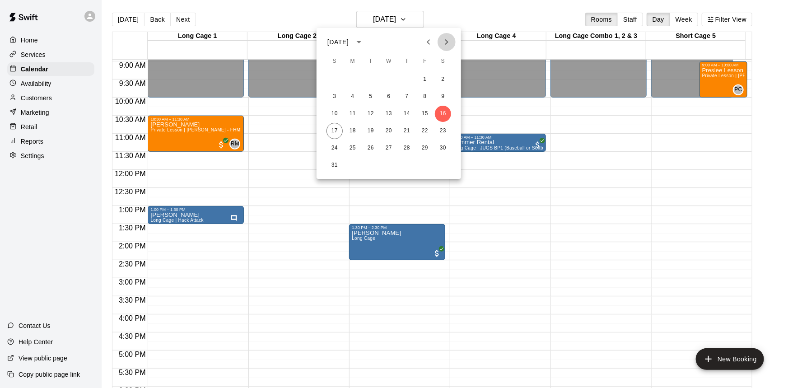
click at [445, 38] on icon "Next month" at bounding box center [446, 42] width 11 height 11
click at [341, 94] on button "7" at bounding box center [335, 97] width 16 height 16
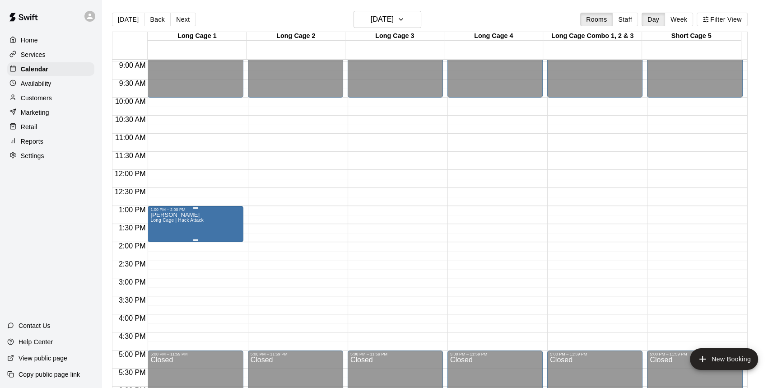
click at [177, 215] on p "[PERSON_NAME]" at bounding box center [176, 215] width 53 height 0
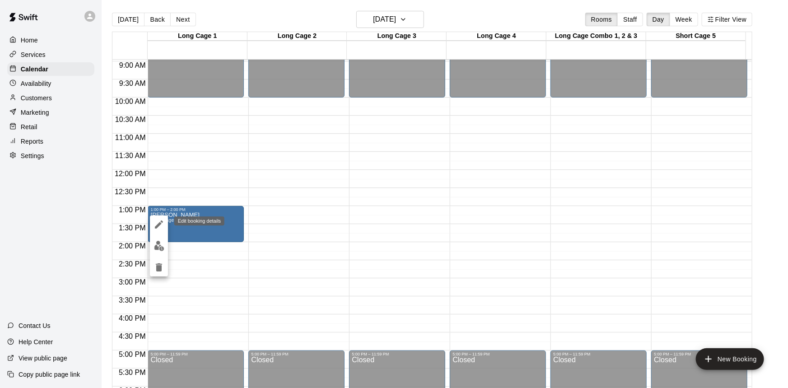
click at [159, 225] on icon "edit" at bounding box center [159, 224] width 11 height 11
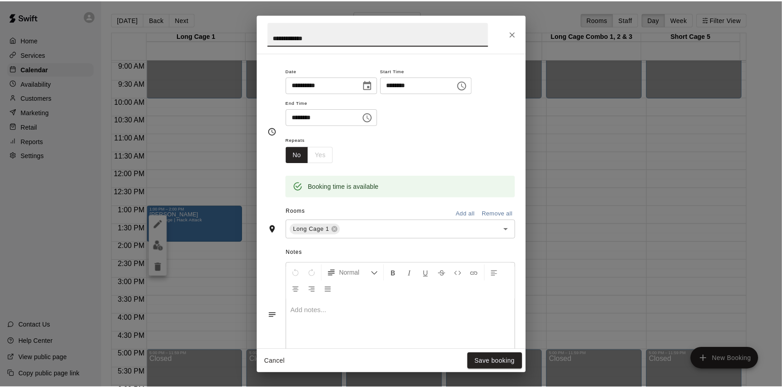
scroll to position [0, 0]
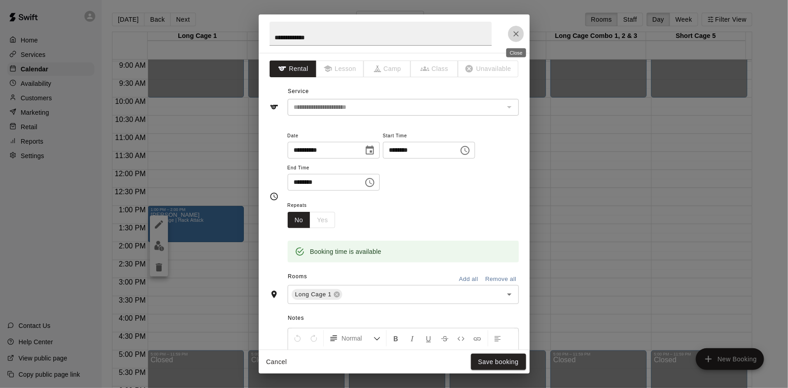
click at [517, 30] on icon "Close" at bounding box center [516, 33] width 9 height 9
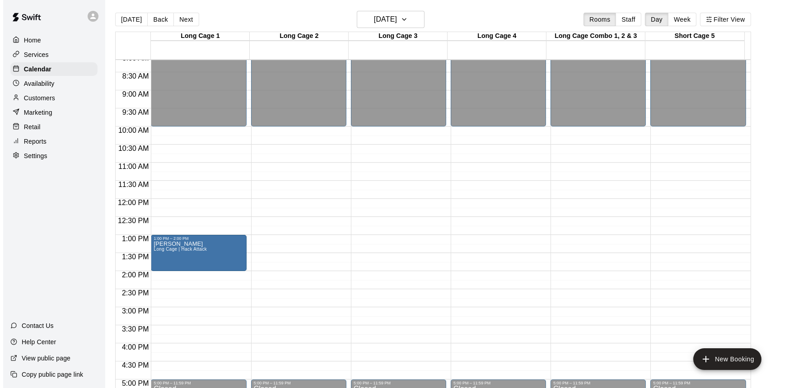
scroll to position [283, 0]
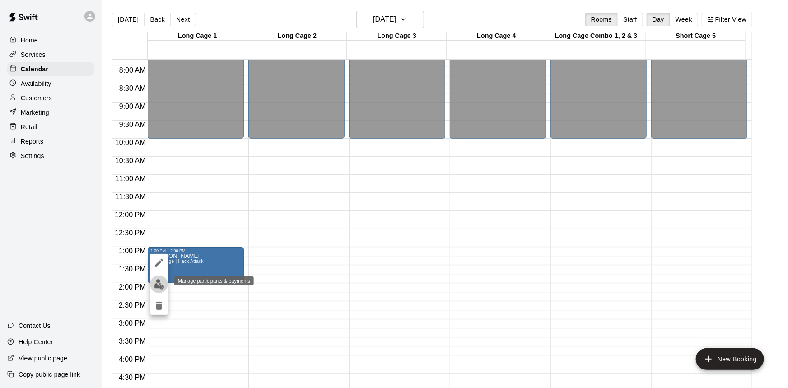
click at [164, 284] on button "edit" at bounding box center [159, 285] width 18 height 18
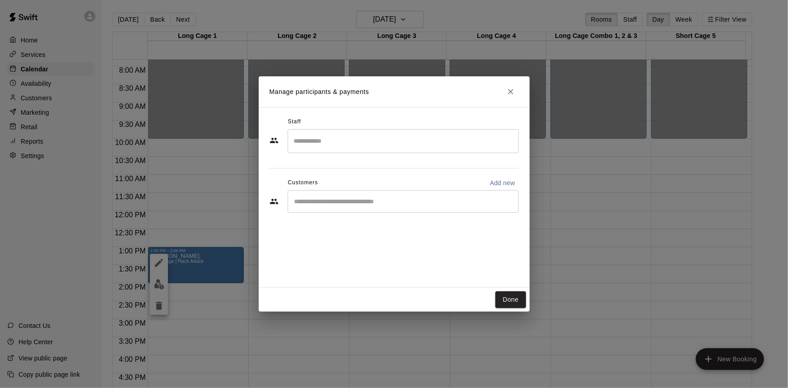
click at [389, 204] on input "Start typing to search customers..." at bounding box center [403, 201] width 223 height 9
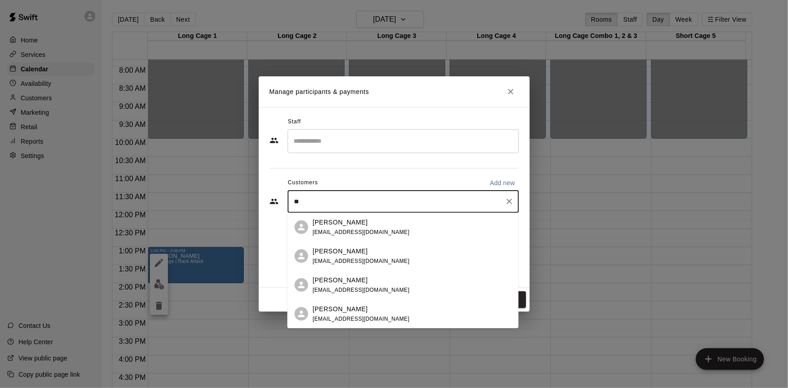
type input "*"
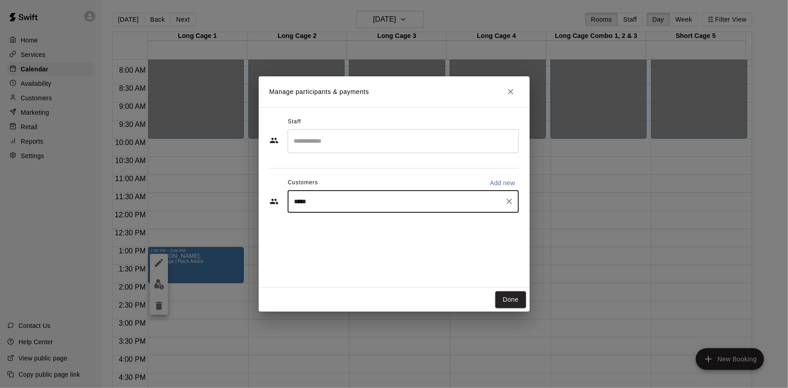
type input "******"
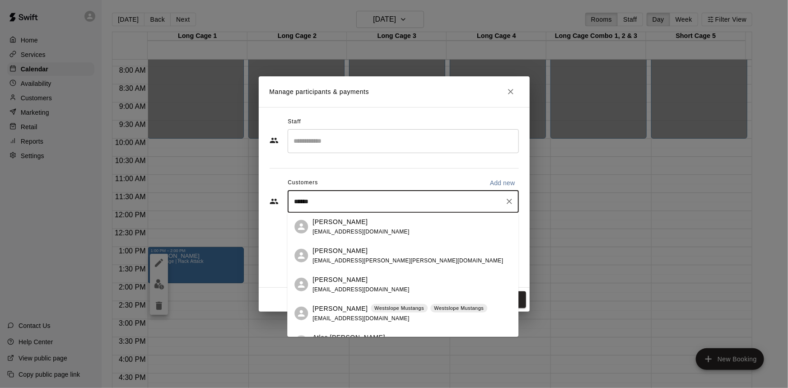
scroll to position [0, 0]
drag, startPoint x: 394, startPoint y: 202, endPoint x: 253, endPoint y: 209, distance: 140.7
click at [253, 209] on div "Manage participants & payments Staff ​ Customers Add new ****** ​ Done" at bounding box center [394, 194] width 788 height 388
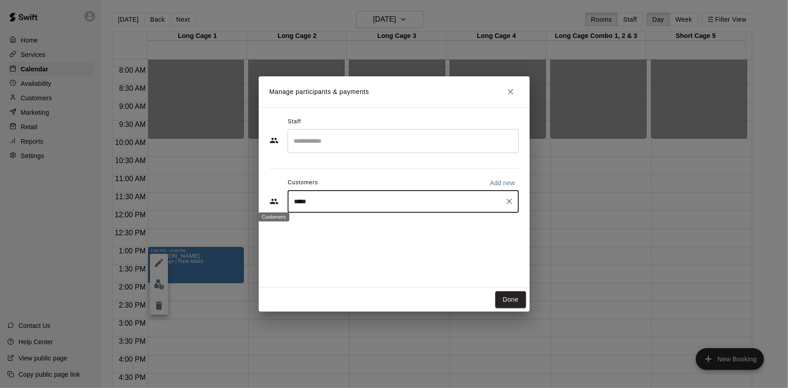
type input "******"
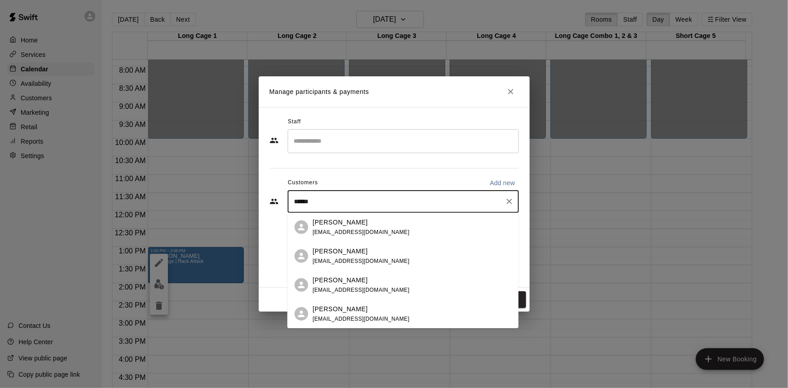
drag, startPoint x: 361, startPoint y: 199, endPoint x: 210, endPoint y: 213, distance: 151.5
click at [210, 213] on div "Manage participants & payments Staff ​ Customers Add new ****** ​ Done" at bounding box center [394, 194] width 788 height 388
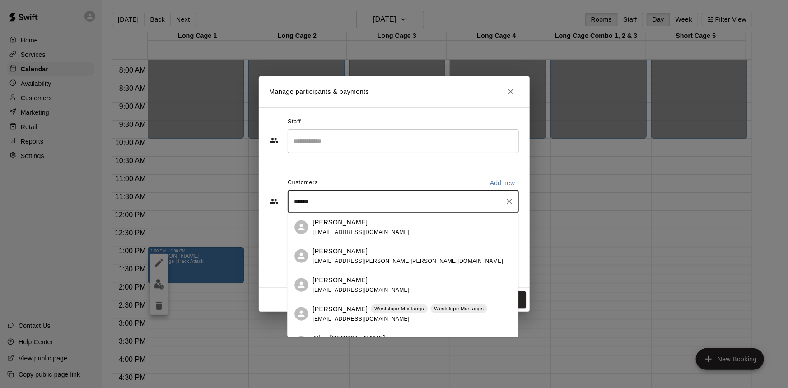
type input "******"
click at [80, 247] on div "Manage participants & payments Staff ​ Customers Add new ****** ​ Done" at bounding box center [394, 194] width 788 height 388
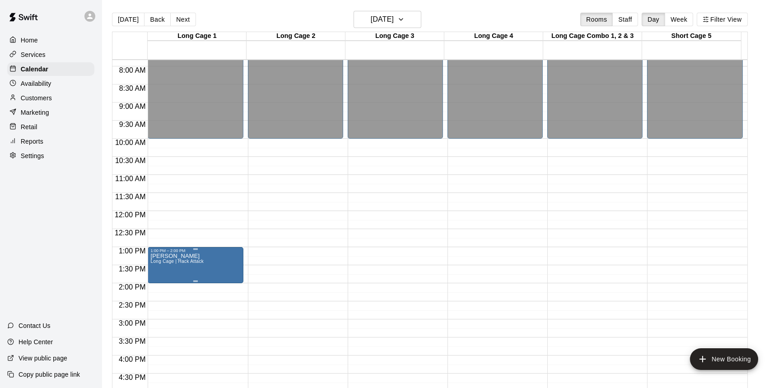
click at [173, 256] on p "[PERSON_NAME]" at bounding box center [176, 256] width 53 height 0
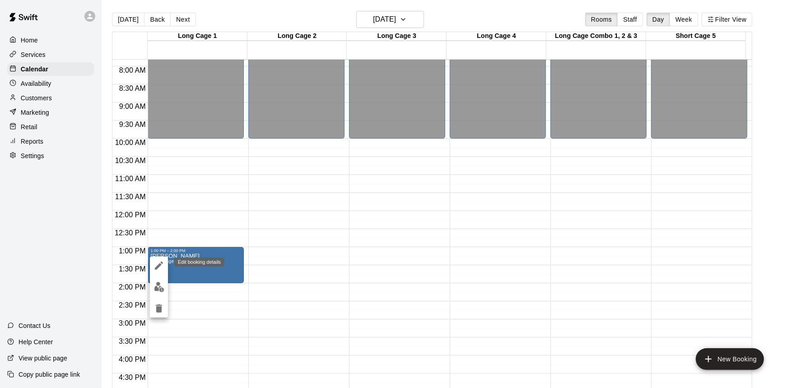
click at [158, 260] on icon "edit" at bounding box center [159, 265] width 11 height 11
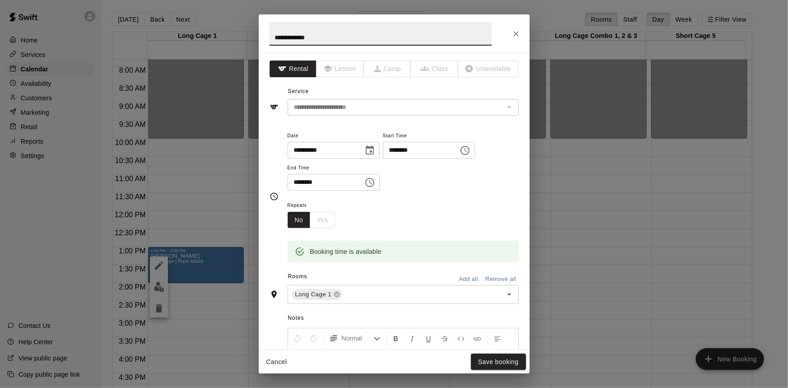
click at [294, 39] on input "**********" at bounding box center [381, 34] width 222 height 24
drag, startPoint x: 295, startPoint y: 38, endPoint x: 275, endPoint y: 47, distance: 22.5
click at [275, 47] on h2 "**********" at bounding box center [381, 33] width 244 height 38
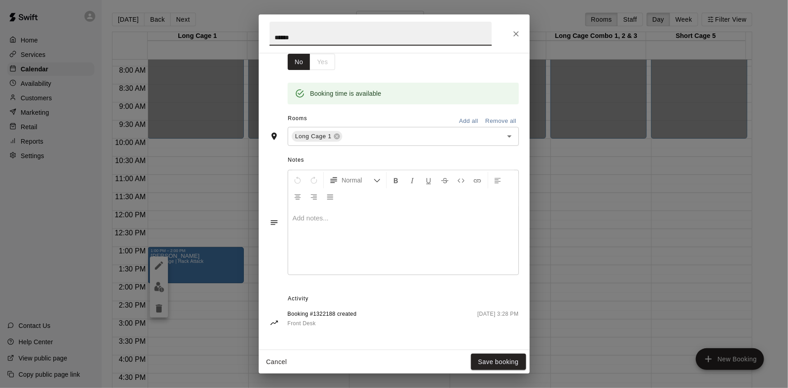
scroll to position [159, 0]
type input "******"
click at [516, 36] on icon "Close" at bounding box center [516, 33] width 9 height 9
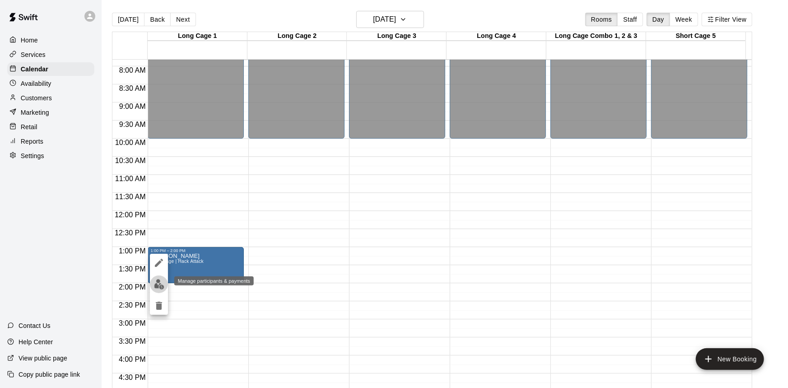
click at [161, 288] on img "edit" at bounding box center [159, 284] width 10 height 10
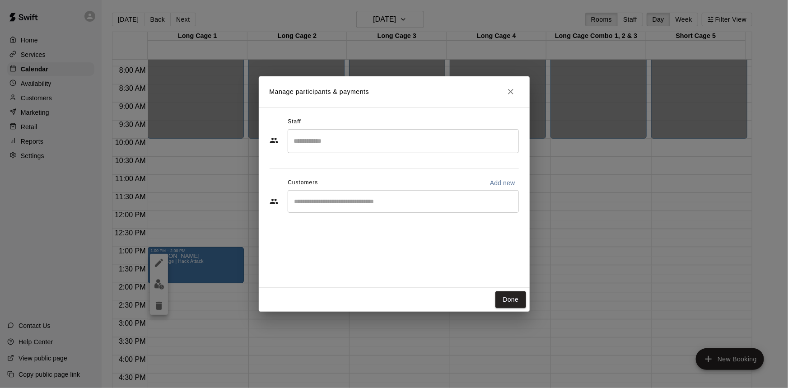
click at [385, 203] on input "Start typing to search customers..." at bounding box center [403, 201] width 223 height 9
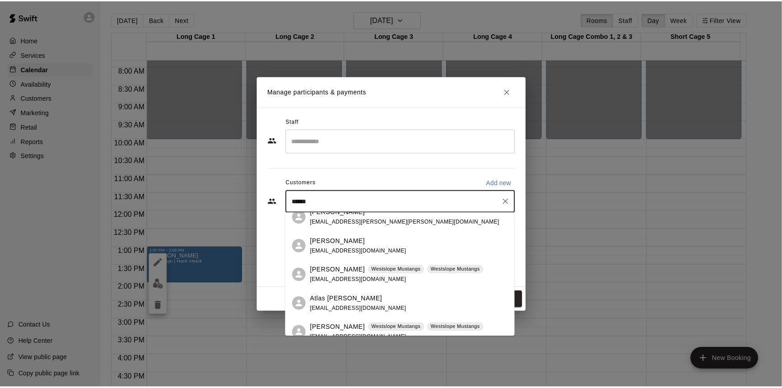
scroll to position [0, 0]
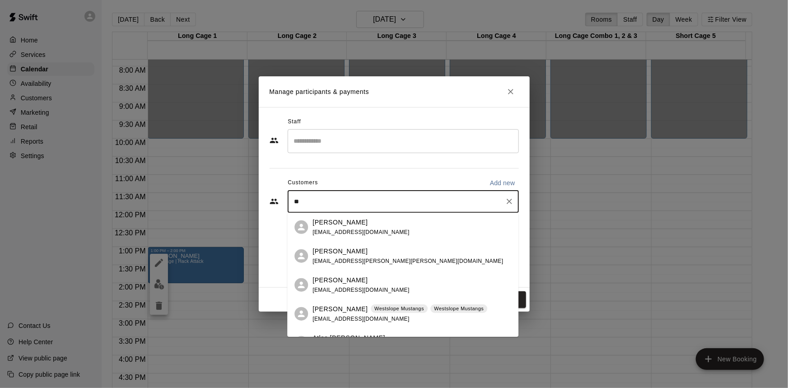
type input "*"
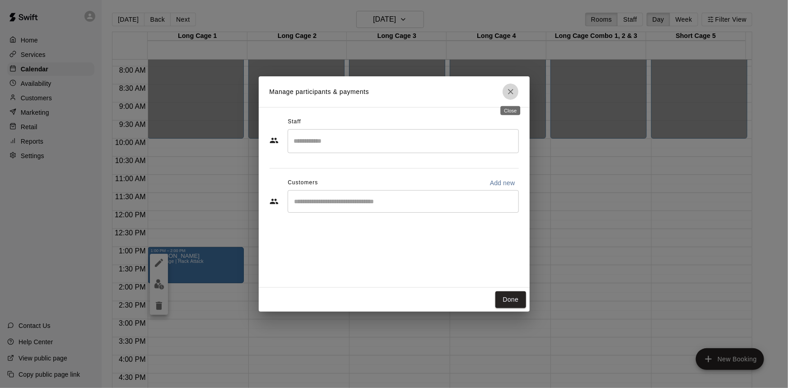
click at [513, 94] on icon "Close" at bounding box center [510, 91] width 5 height 5
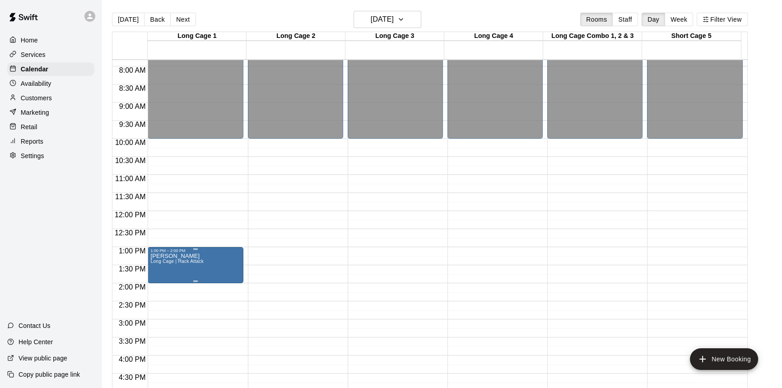
drag, startPoint x: 168, startPoint y: 253, endPoint x: 161, endPoint y: 258, distance: 9.0
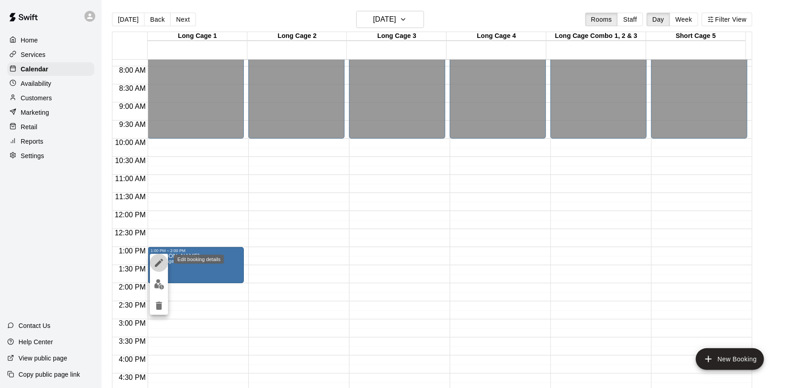
click at [161, 261] on icon "edit" at bounding box center [159, 263] width 11 height 11
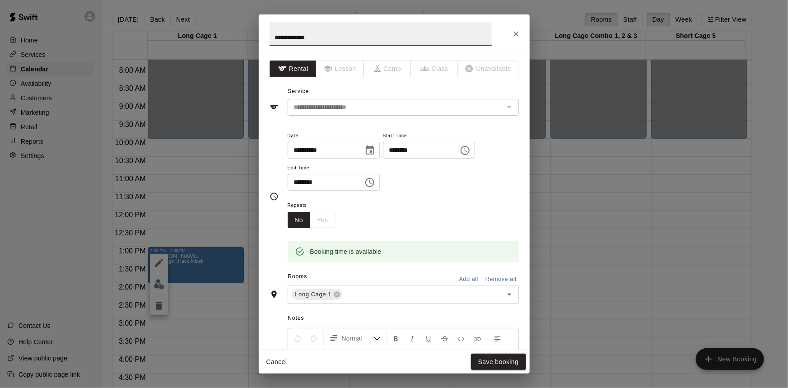
drag, startPoint x: 295, startPoint y: 36, endPoint x: 256, endPoint y: 39, distance: 39.0
click at [256, 39] on div "**********" at bounding box center [394, 194] width 788 height 388
type input "******"
click at [511, 361] on button "Save booking" at bounding box center [498, 362] width 55 height 17
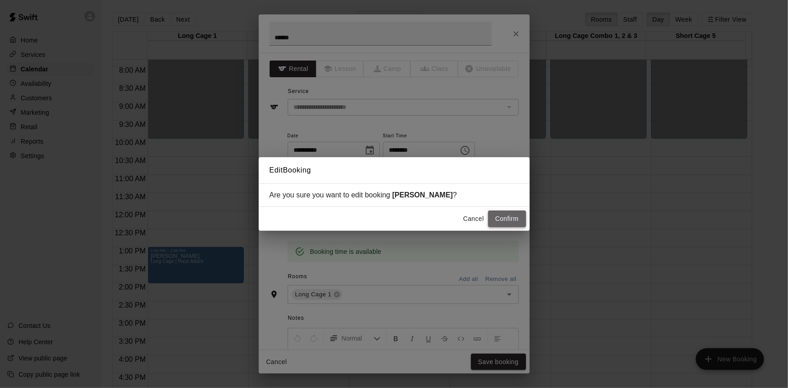
click at [508, 220] on button "Confirm" at bounding box center [507, 219] width 38 height 17
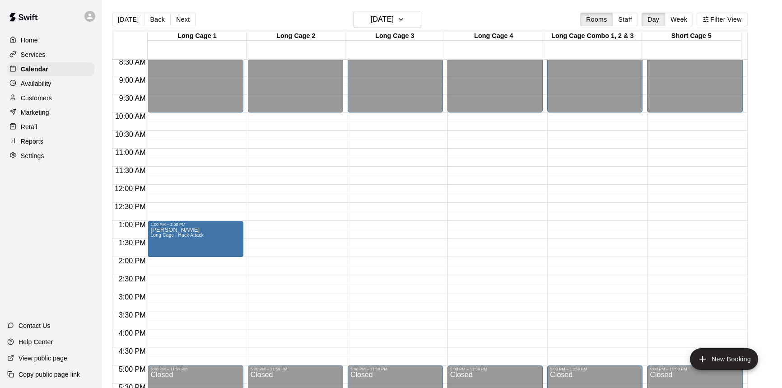
scroll to position [328, 0]
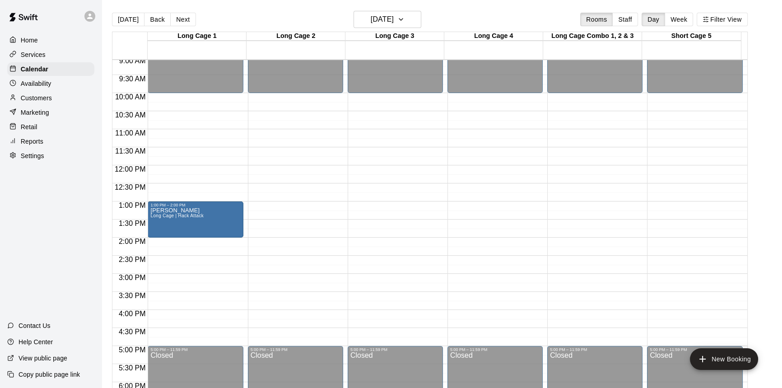
click at [771, 119] on main "[DATE] Back [DATE][DATE] Rooms Staff Day Week Filter View Long Cage 1 07 Sun Lo…" at bounding box center [442, 205] width 674 height 388
click at [394, 20] on h6 "[DATE]" at bounding box center [382, 19] width 23 height 13
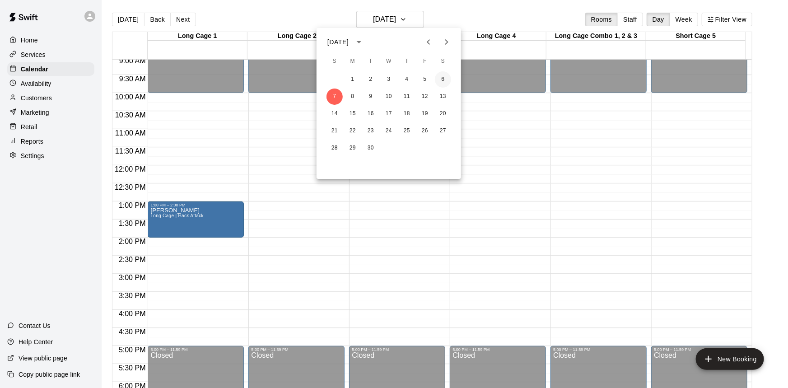
click at [447, 73] on button "6" at bounding box center [443, 79] width 16 height 16
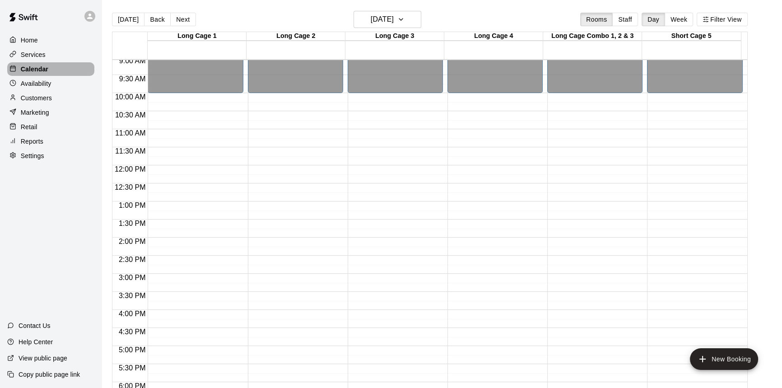
click at [44, 68] on p "Calendar" at bounding box center [35, 69] width 28 height 9
click at [412, 15] on button "[DATE]" at bounding box center [388, 19] width 68 height 17
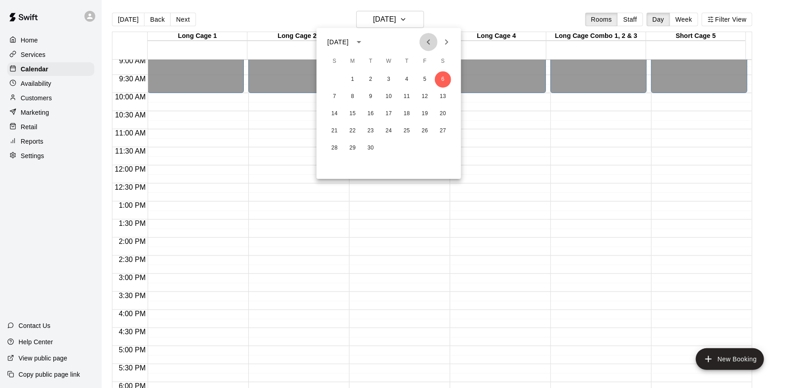
click at [423, 41] on icon "Previous month" at bounding box center [428, 42] width 11 height 11
click at [443, 41] on icon "Next month" at bounding box center [446, 42] width 11 height 11
click at [446, 110] on button "16" at bounding box center [443, 114] width 16 height 16
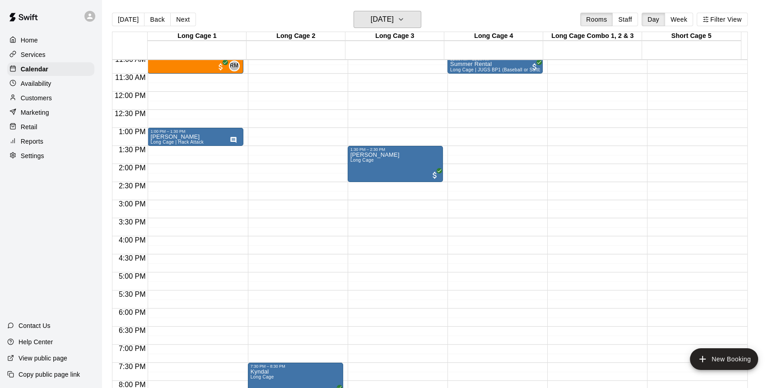
scroll to position [452, 0]
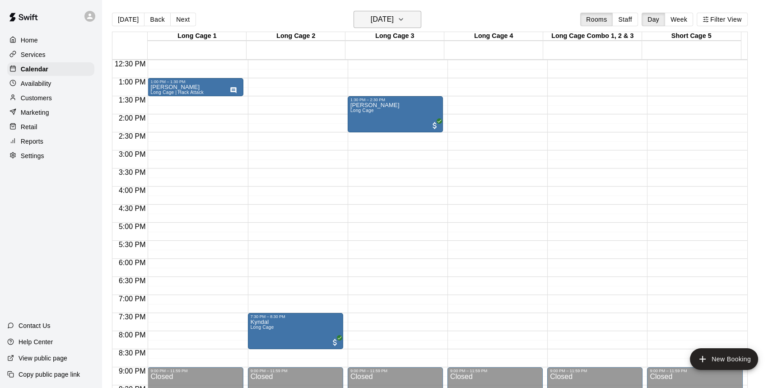
click at [394, 19] on h6 "[DATE]" at bounding box center [382, 19] width 23 height 13
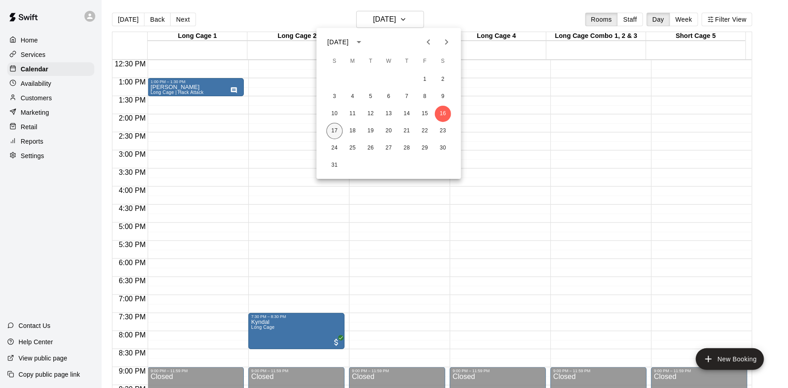
click at [337, 131] on button "17" at bounding box center [335, 131] width 16 height 16
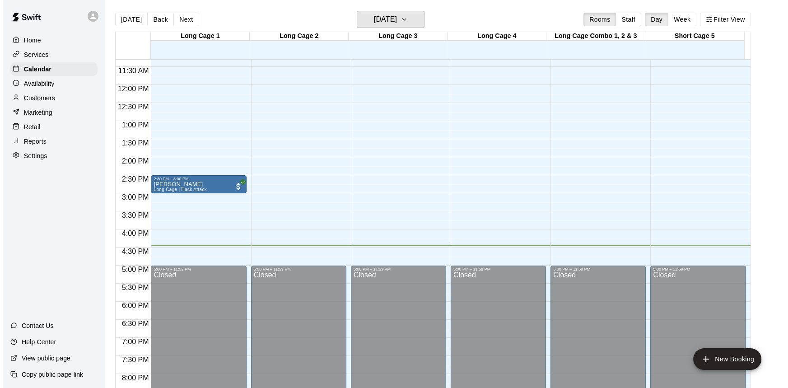
scroll to position [406, 0]
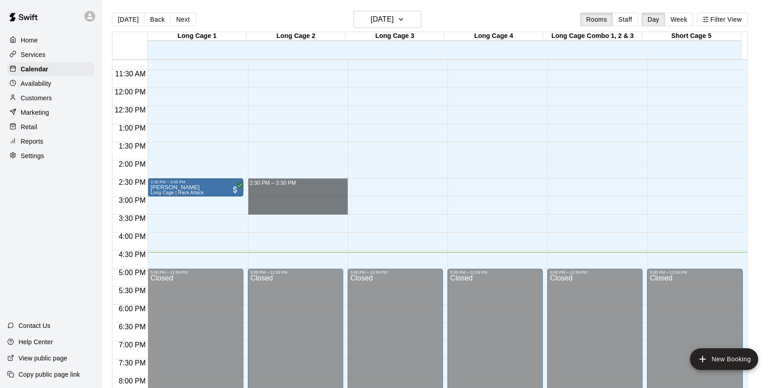
drag, startPoint x: 342, startPoint y: 183, endPoint x: 343, endPoint y: 208, distance: 25.3
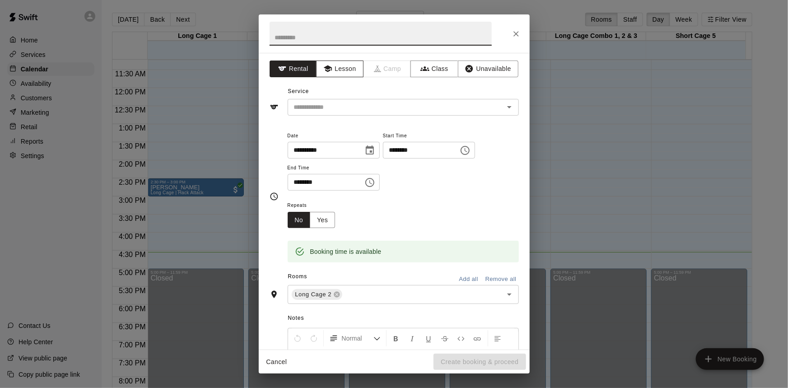
click at [346, 67] on button "Lesson" at bounding box center [339, 69] width 47 height 17
click at [454, 105] on input "text" at bounding box center [389, 107] width 199 height 11
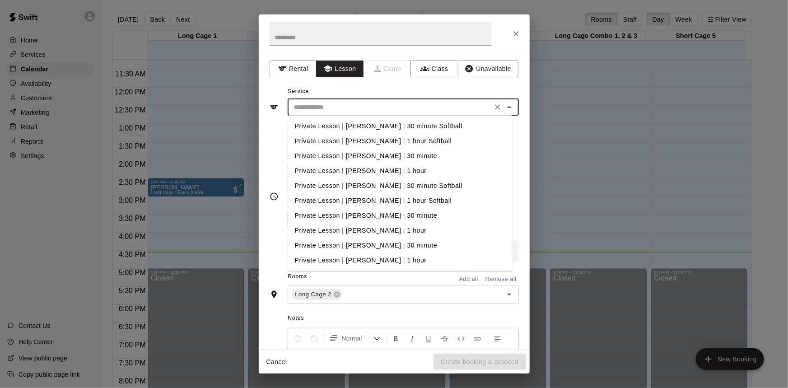
scroll to position [180, 0]
click at [513, 34] on icon "Close" at bounding box center [516, 33] width 9 height 9
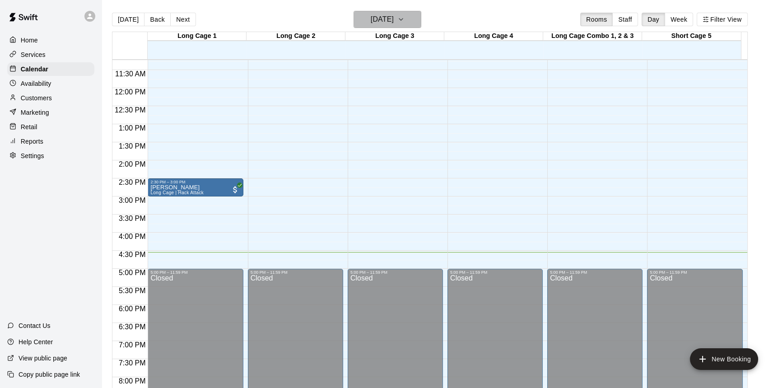
click at [394, 25] on h6 "[DATE]" at bounding box center [382, 19] width 23 height 13
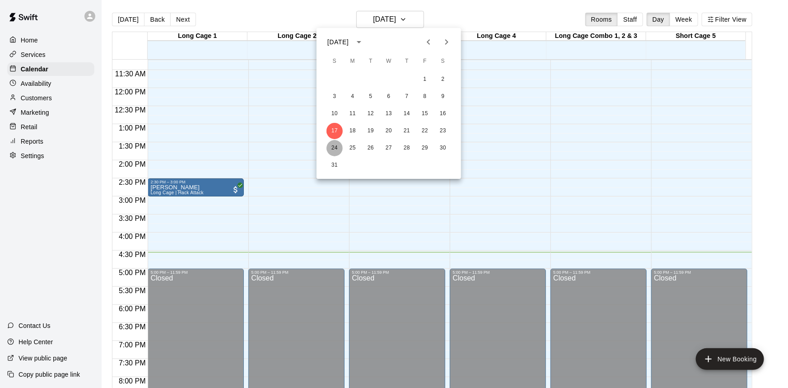
click at [331, 147] on button "24" at bounding box center [335, 148] width 16 height 16
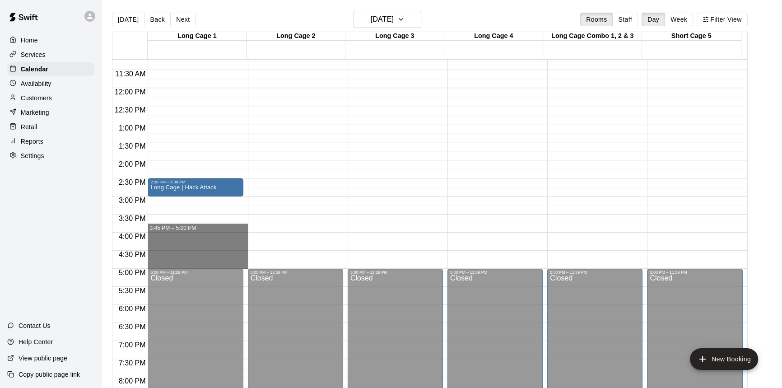
drag, startPoint x: 234, startPoint y: 232, endPoint x: 230, endPoint y: 268, distance: 36.0
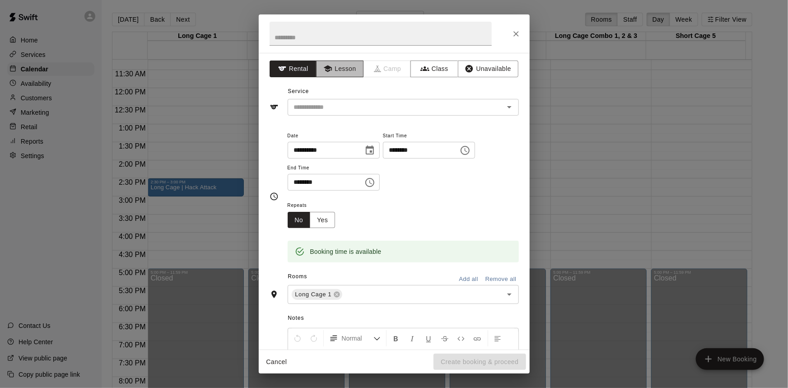
click at [337, 71] on button "Lesson" at bounding box center [339, 69] width 47 height 17
click at [445, 145] on input "********" at bounding box center [418, 150] width 70 height 17
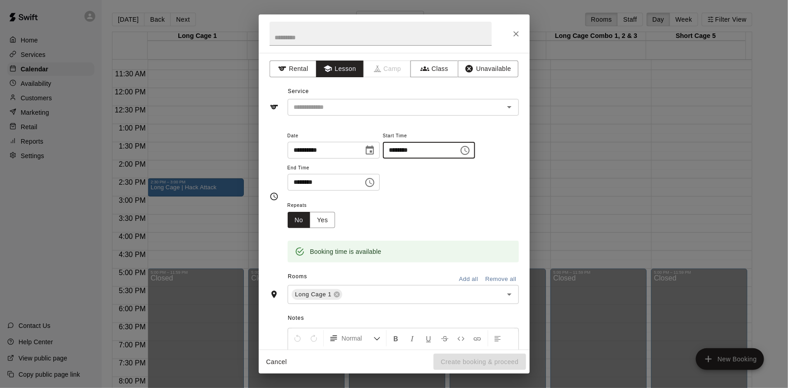
click at [471, 152] on icon "Choose time, selected time is 3:45 PM" at bounding box center [465, 150] width 11 height 11
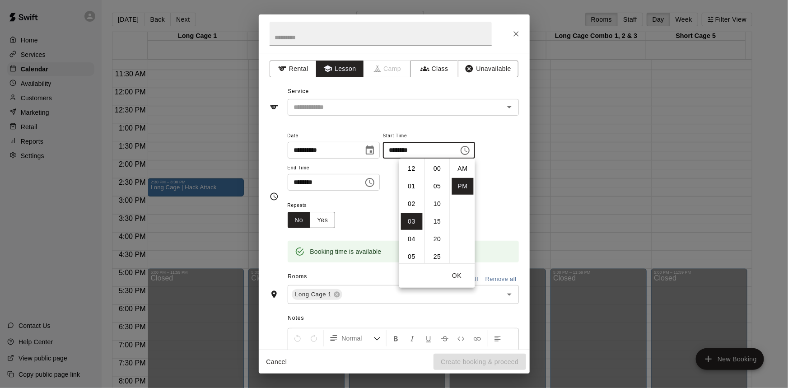
scroll to position [16, 0]
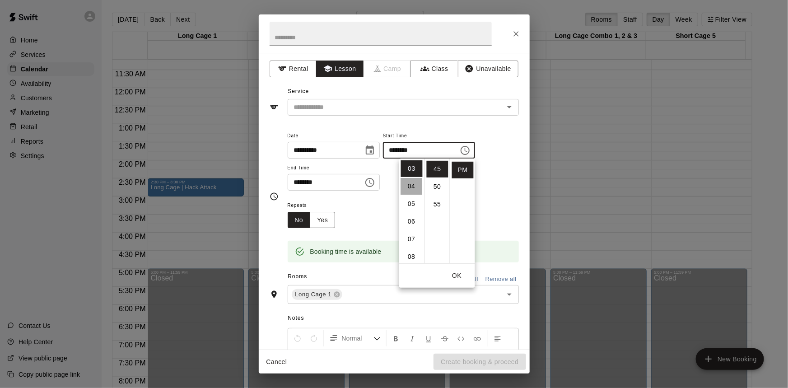
click at [415, 189] on li "04" at bounding box center [412, 186] width 22 height 17
click at [435, 172] on li "00" at bounding box center [438, 168] width 22 height 17
type input "********"
click at [496, 223] on div "Repeats No Yes" at bounding box center [403, 214] width 231 height 28
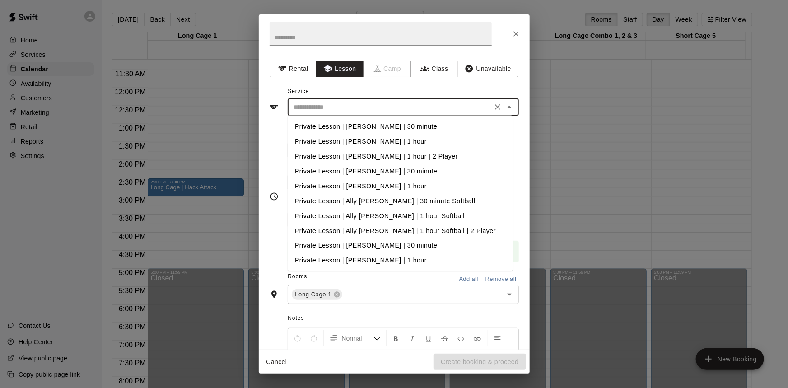
click at [408, 104] on input "text" at bounding box center [389, 107] width 199 height 11
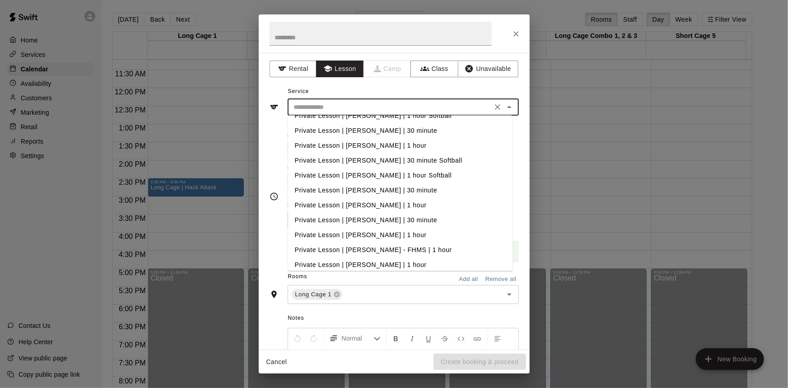
scroll to position [180, 0]
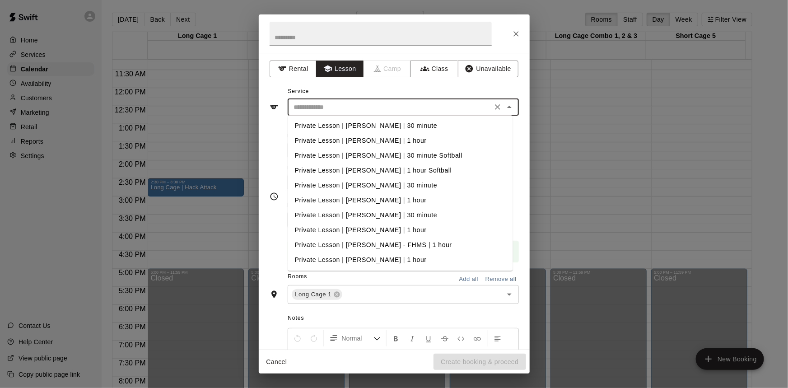
click at [375, 245] on li "Private Lesson | [PERSON_NAME] - FHMS | 1 hour" at bounding box center [400, 245] width 225 height 15
type input "**********"
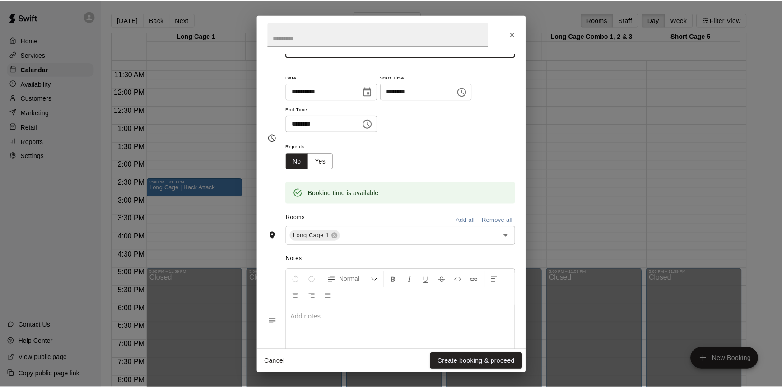
scroll to position [0, 0]
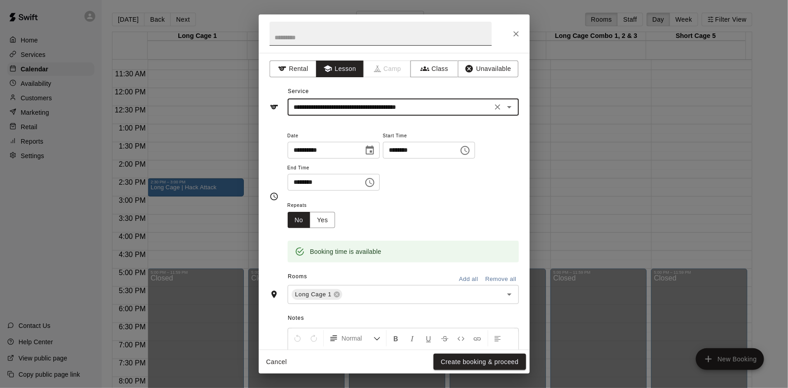
click at [384, 39] on input "text" at bounding box center [381, 34] width 222 height 24
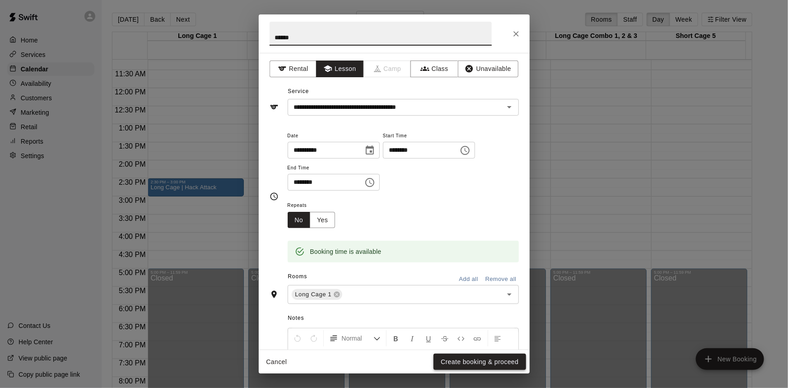
type input "******"
click at [496, 361] on button "Create booking & proceed" at bounding box center [480, 362] width 92 height 17
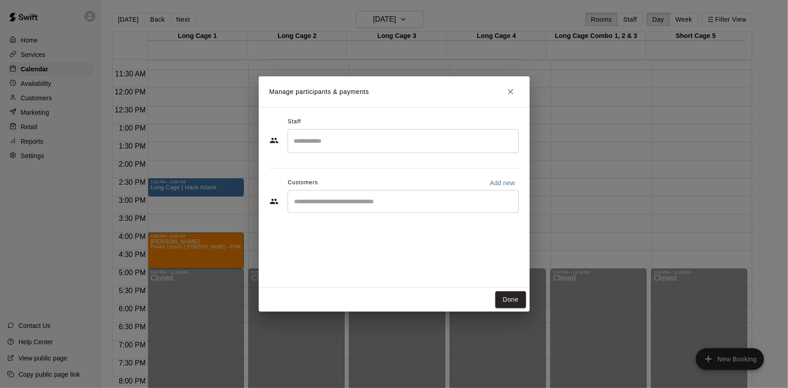
click at [373, 202] on input "Start typing to search customers..." at bounding box center [403, 201] width 223 height 9
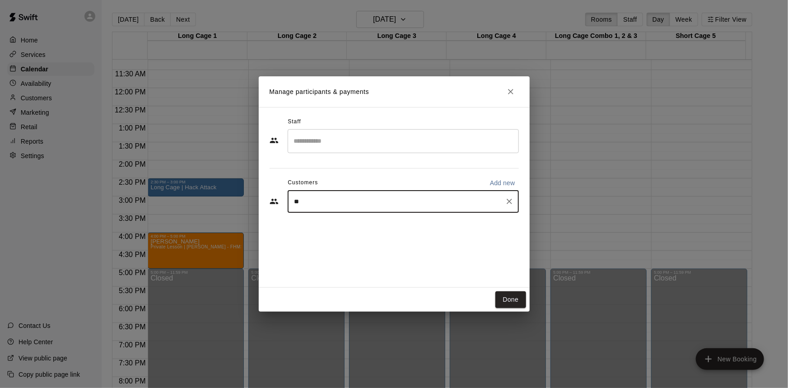
type input "*"
type input "******"
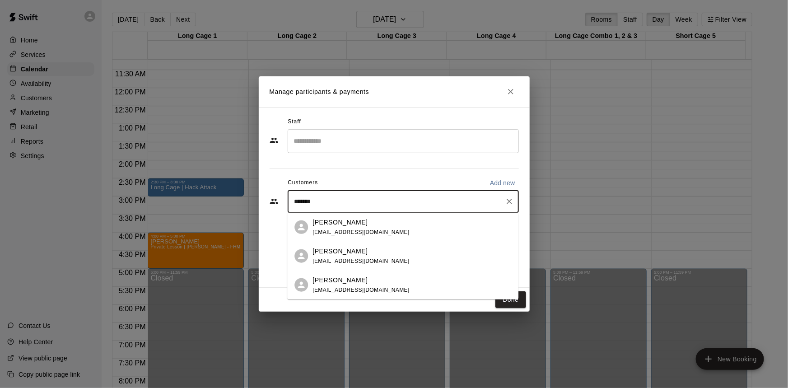
click at [399, 214] on div "[PERSON_NAME] [EMAIL_ADDRESS][DOMAIN_NAME]" at bounding box center [402, 227] width 231 height 29
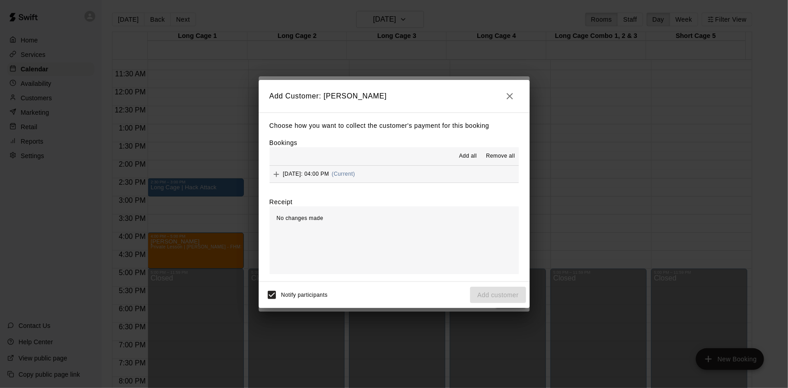
click at [433, 175] on button "[DATE]: 04:00 PM (Current)" at bounding box center [394, 174] width 249 height 17
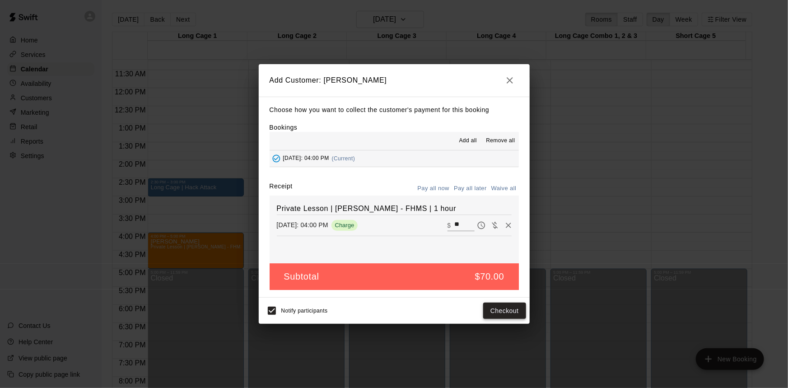
click at [504, 311] on button "Checkout" at bounding box center [504, 311] width 42 height 17
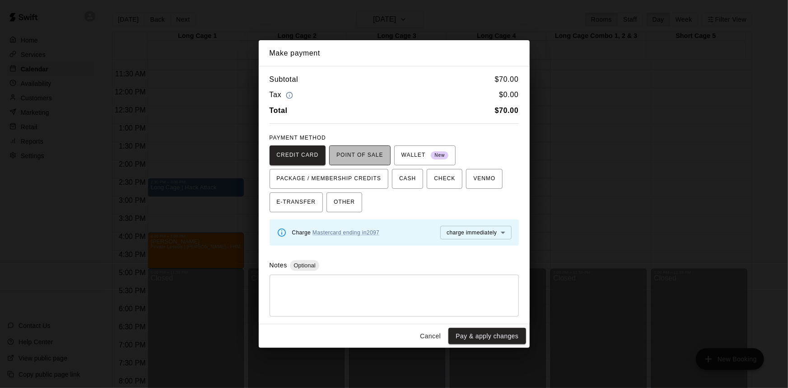
click at [372, 156] on span "POINT OF SALE" at bounding box center [360, 155] width 47 height 14
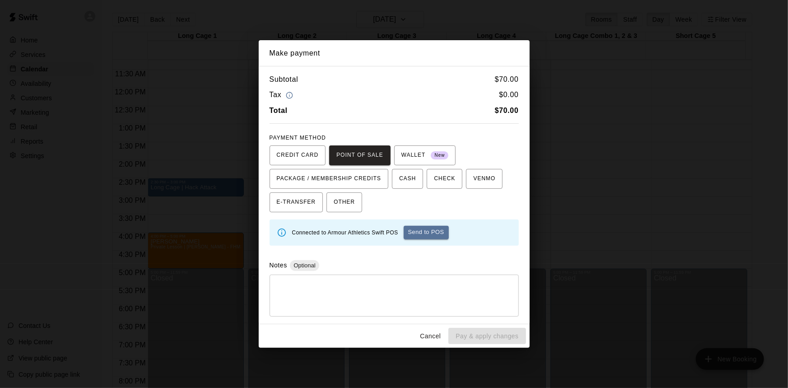
click at [427, 233] on button "Send to POS" at bounding box center [426, 233] width 45 height 14
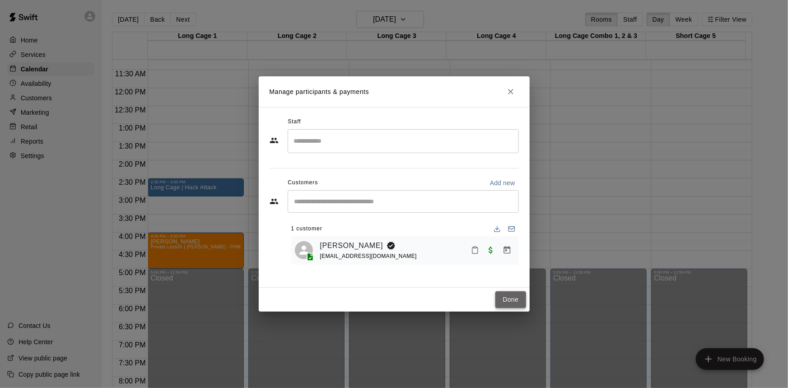
click at [520, 298] on button "Done" at bounding box center [511, 299] width 30 height 17
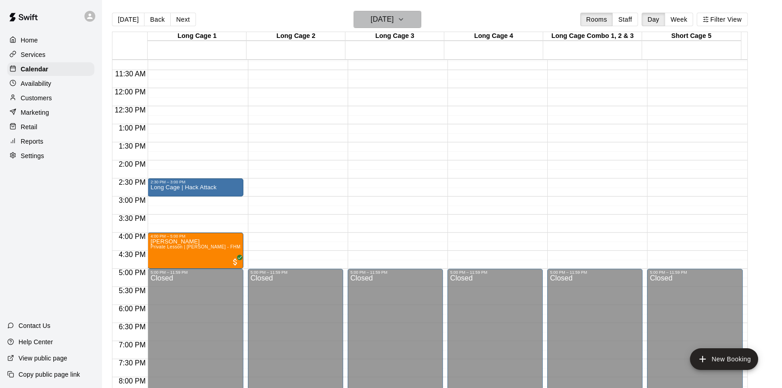
click at [394, 22] on h6 "[DATE]" at bounding box center [382, 19] width 23 height 13
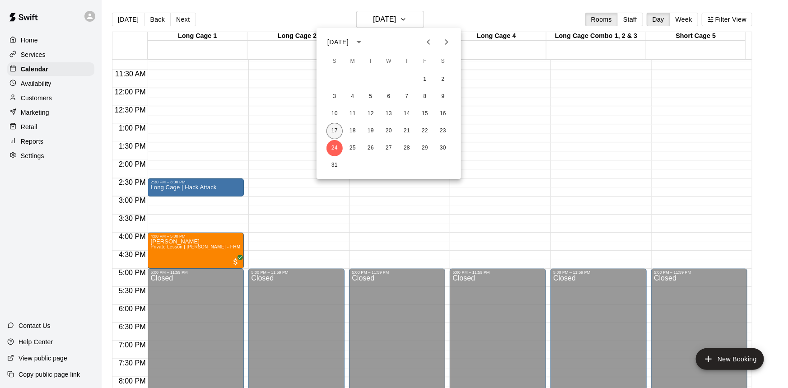
click at [334, 130] on button "17" at bounding box center [335, 131] width 16 height 16
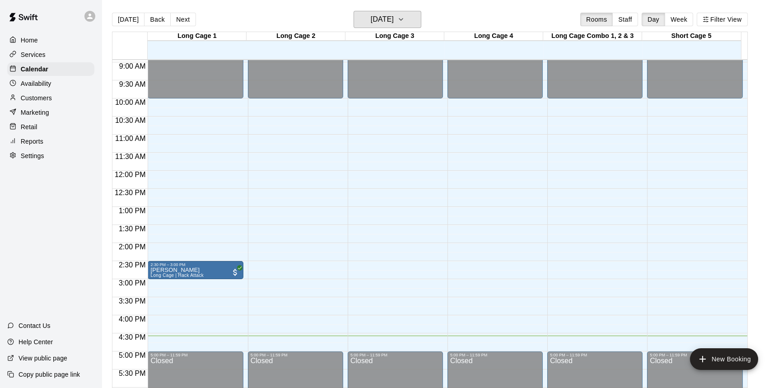
scroll to position [323, 0]
click at [394, 19] on h6 "[DATE]" at bounding box center [382, 19] width 23 height 13
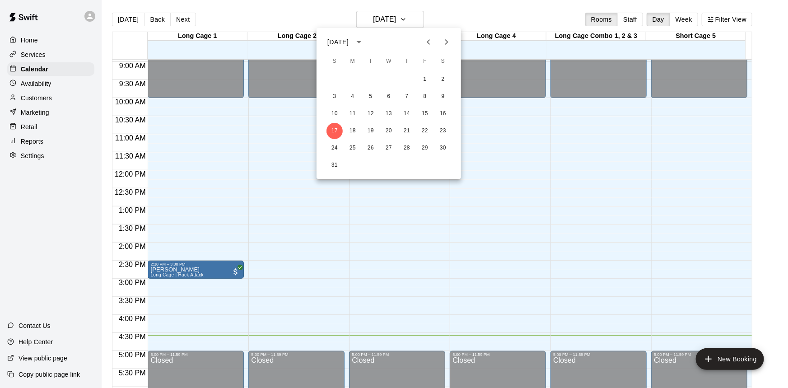
click at [456, 23] on div at bounding box center [394, 194] width 788 height 388
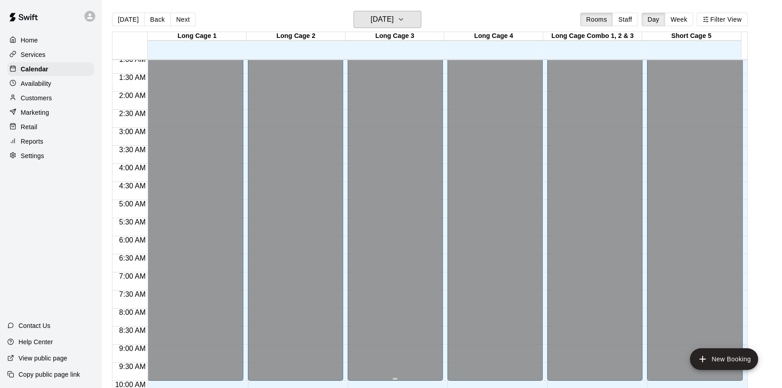
scroll to position [0, 0]
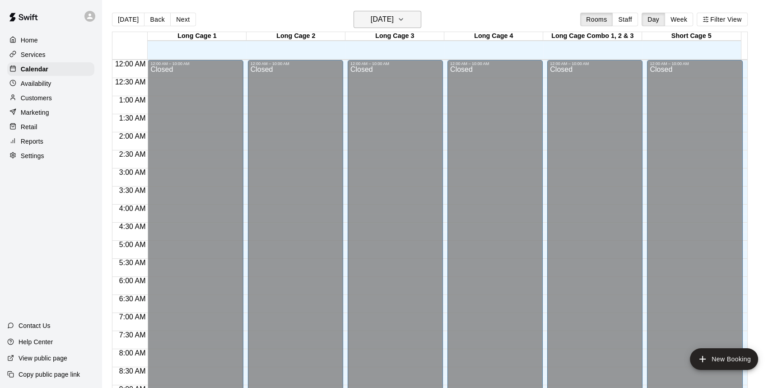
click at [394, 19] on h6 "[DATE]" at bounding box center [382, 19] width 23 height 13
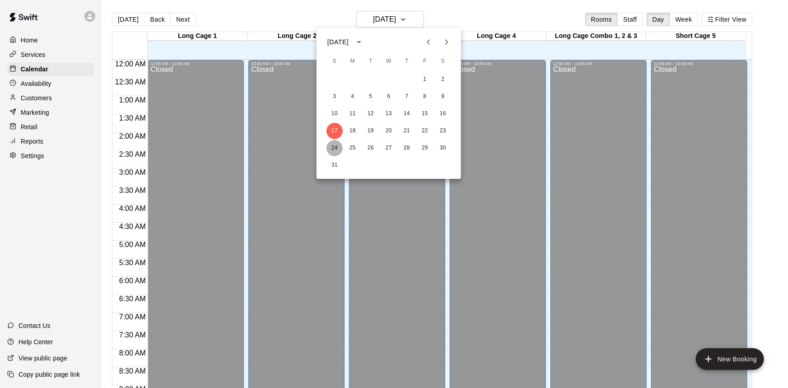
click at [337, 145] on button "24" at bounding box center [335, 148] width 16 height 16
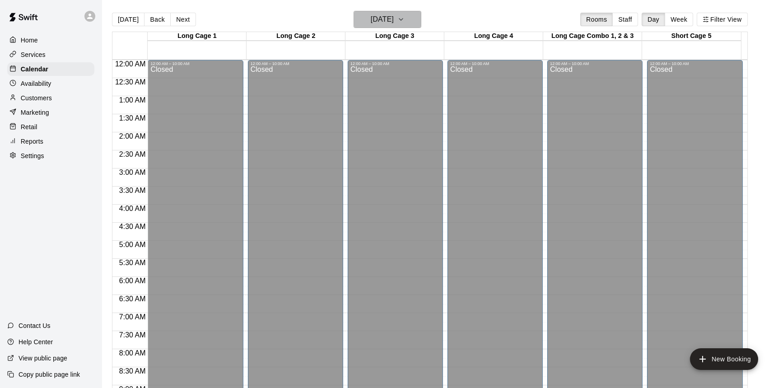
click at [410, 22] on button "[DATE]" at bounding box center [388, 19] width 68 height 17
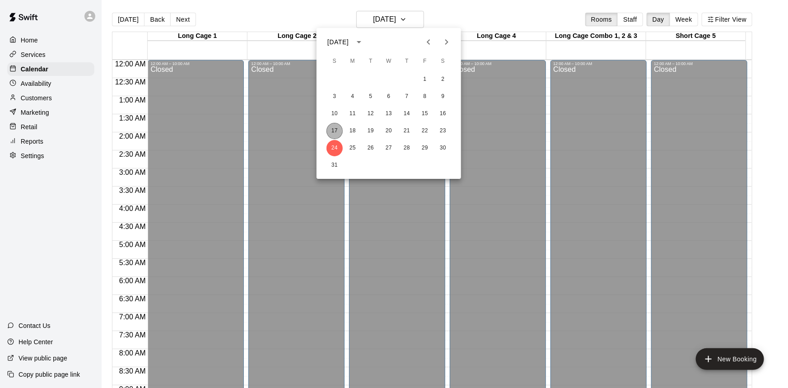
click at [334, 129] on button "17" at bounding box center [335, 131] width 16 height 16
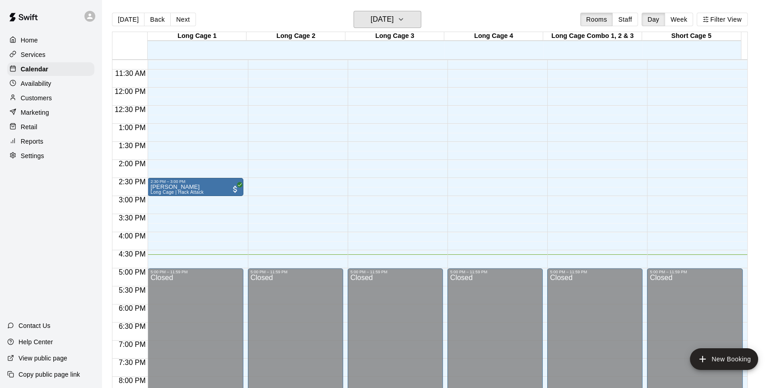
scroll to position [474, 0]
